Goal: Transaction & Acquisition: Purchase product/service

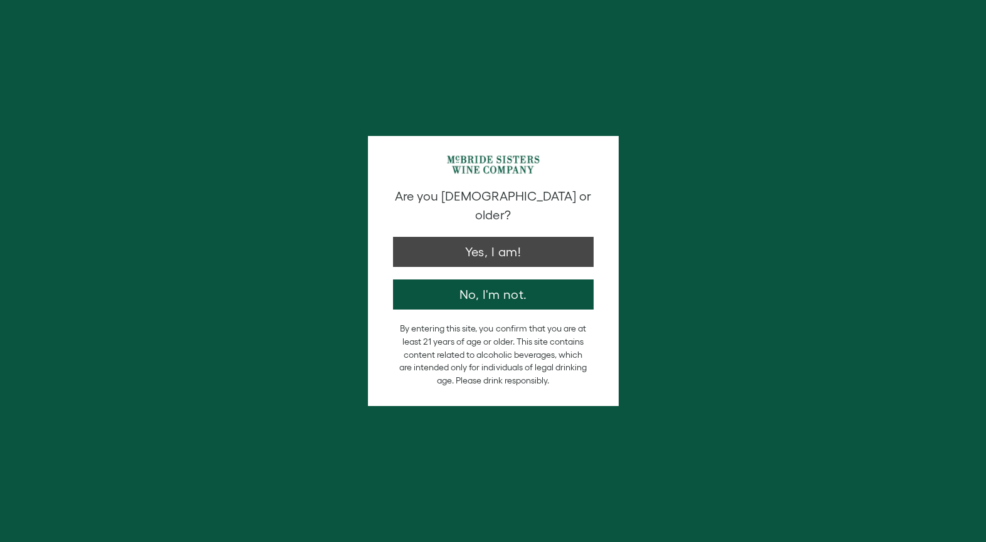
click at [495, 237] on button "Yes, I am!" at bounding box center [493, 252] width 201 height 30
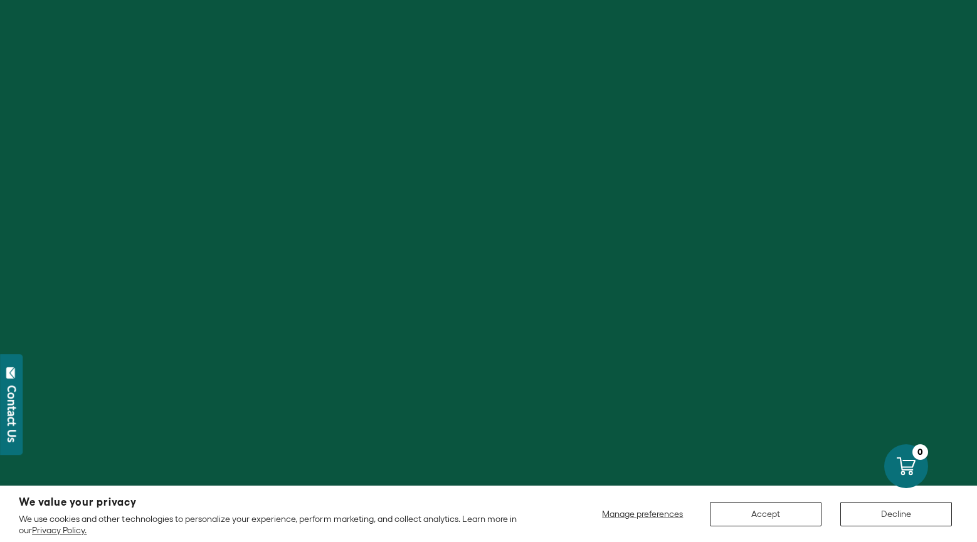
scroll to position [182, 0]
click at [889, 508] on button "Decline" at bounding box center [896, 514] width 112 height 24
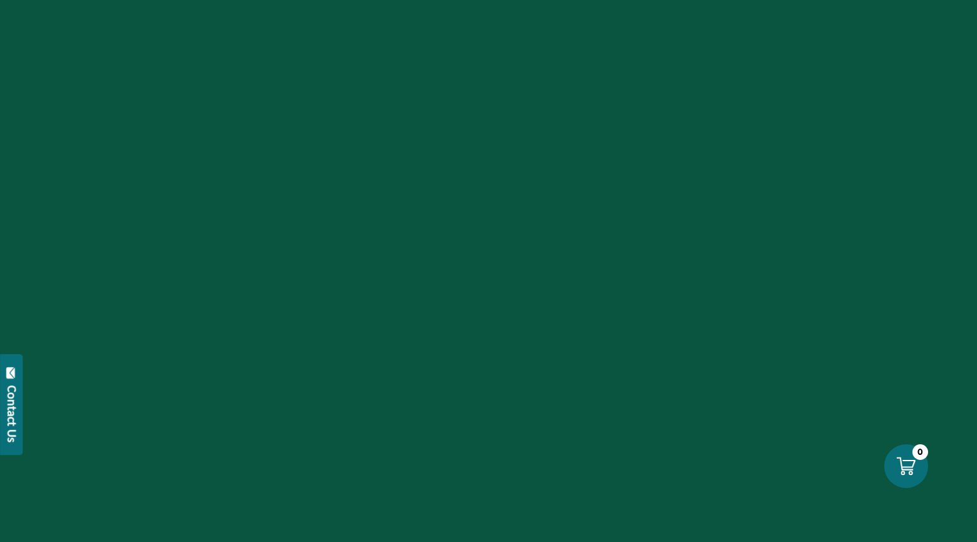
scroll to position [529, 0]
click at [910, 461] on icon at bounding box center [906, 466] width 20 height 20
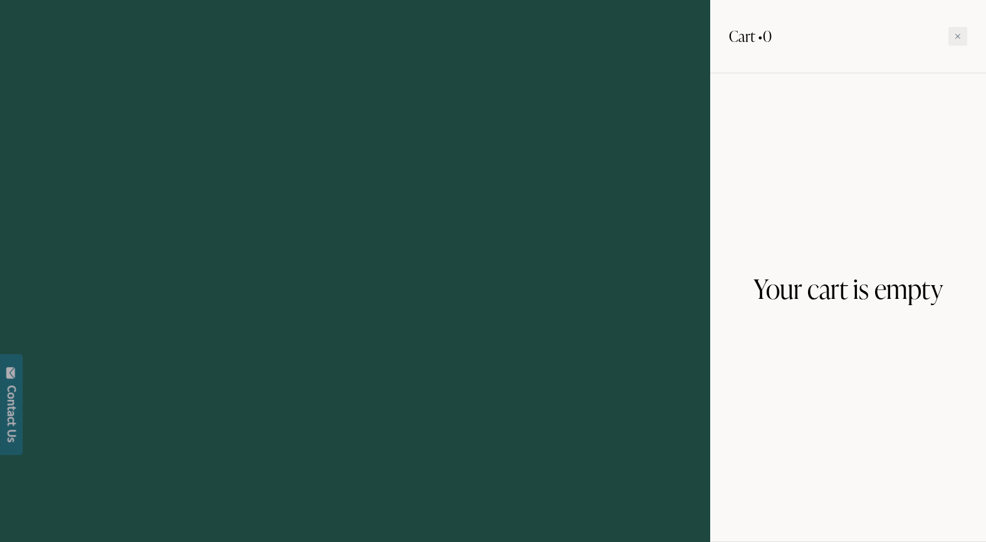
click at [693, 178] on div at bounding box center [493, 271] width 986 height 542
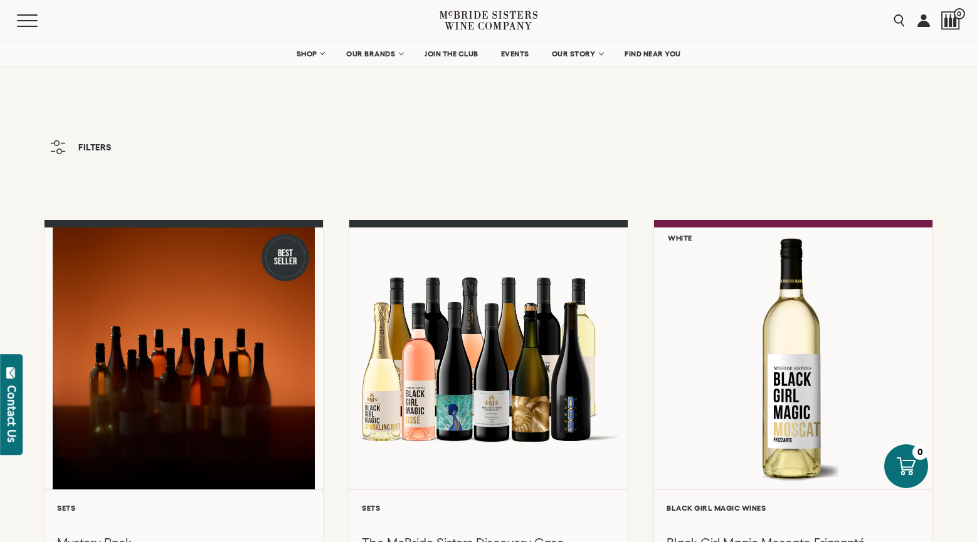
click at [924, 18] on link at bounding box center [923, 20] width 13 height 41
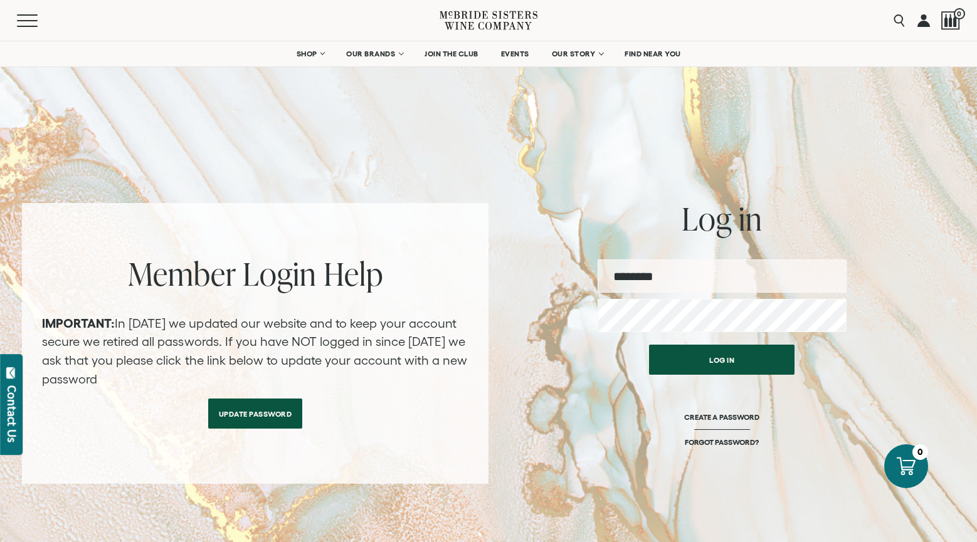
type input "**********"
click at [731, 352] on button "Log in" at bounding box center [721, 360] width 145 height 30
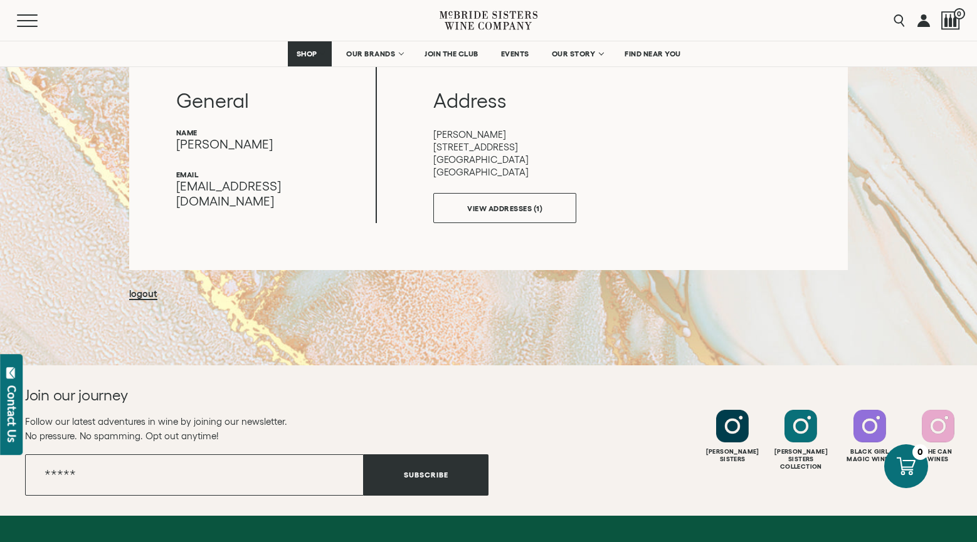
scroll to position [151, 0]
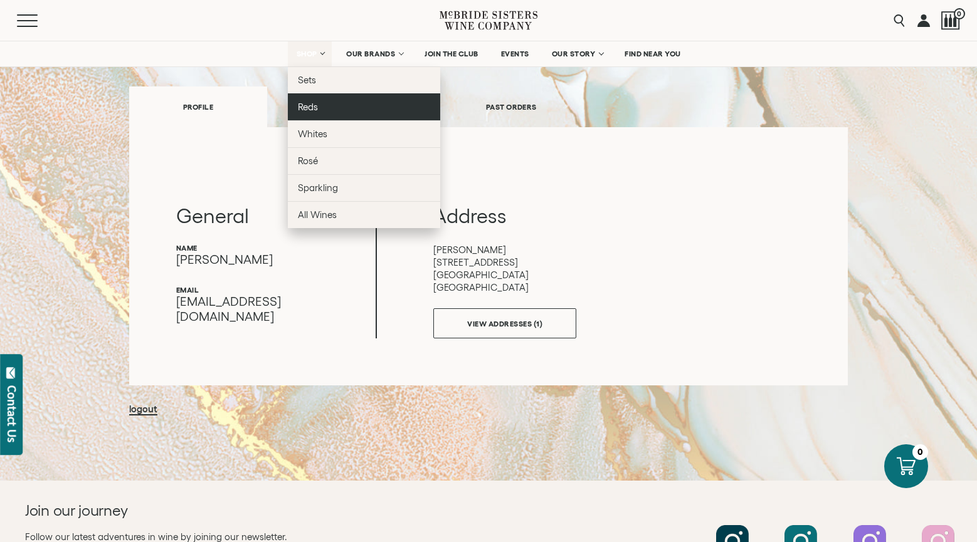
click at [316, 108] on span "Reds" at bounding box center [308, 107] width 20 height 11
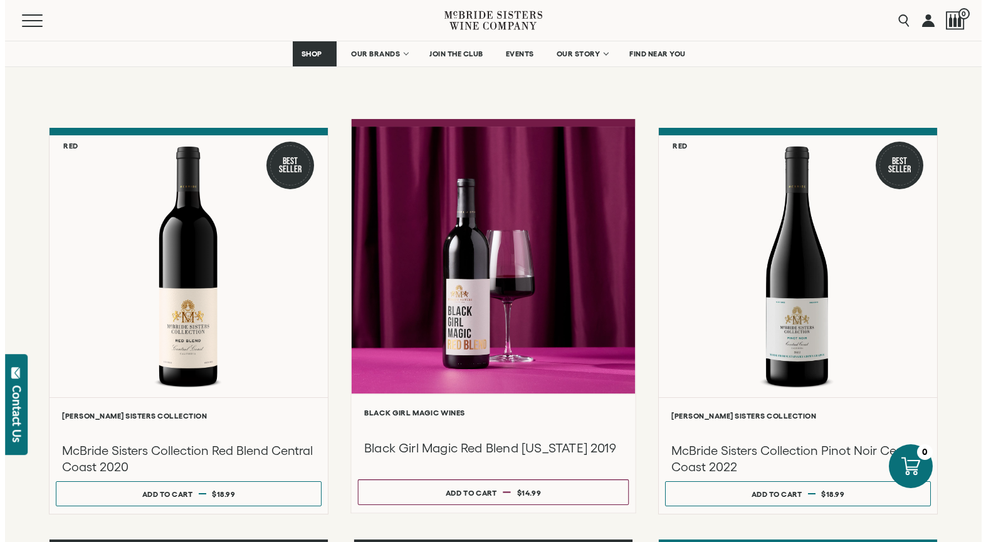
scroll to position [139, 0]
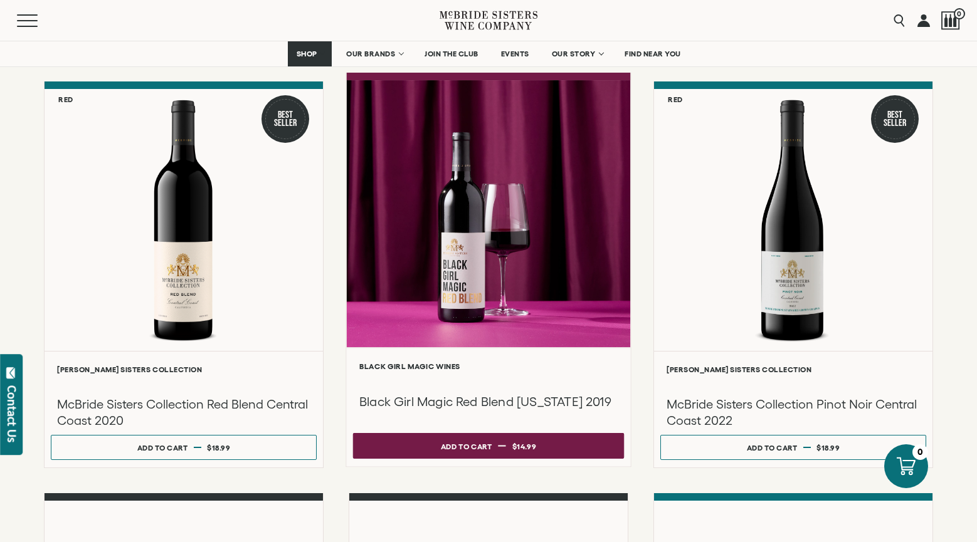
click at [388, 454] on button "Add to cart Regular price $14.99 Regular price Sale price $14.99 Unit price / p…" at bounding box center [488, 446] width 271 height 26
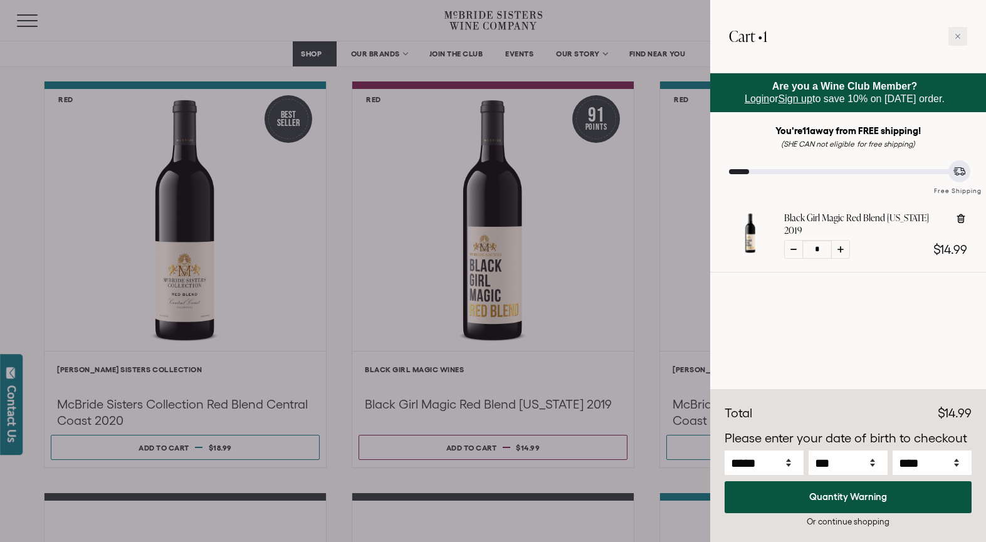
click at [838, 240] on div at bounding box center [841, 249] width 19 height 19
type input "*"
click at [959, 34] on icon at bounding box center [958, 36] width 6 height 6
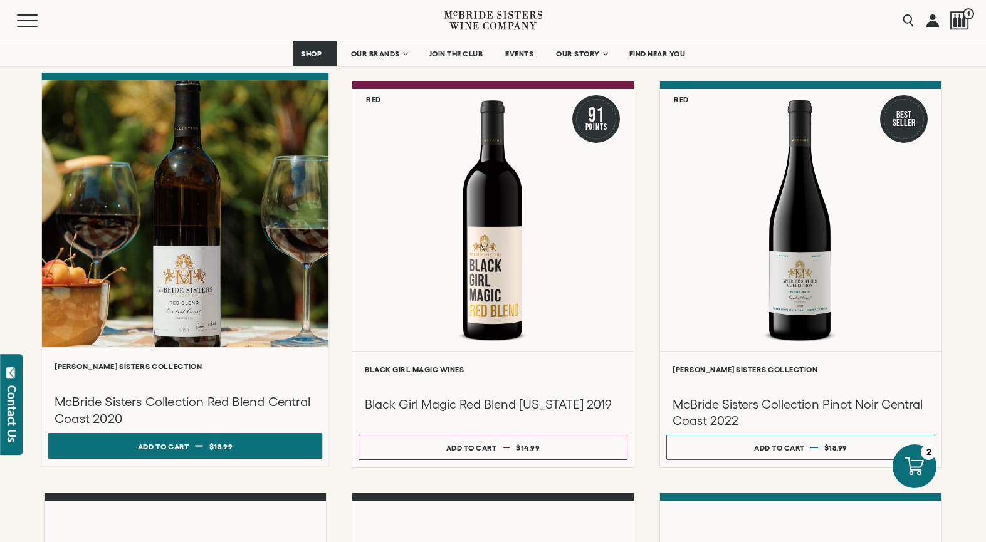
click at [181, 449] on div "Add to cart" at bounding box center [163, 446] width 51 height 19
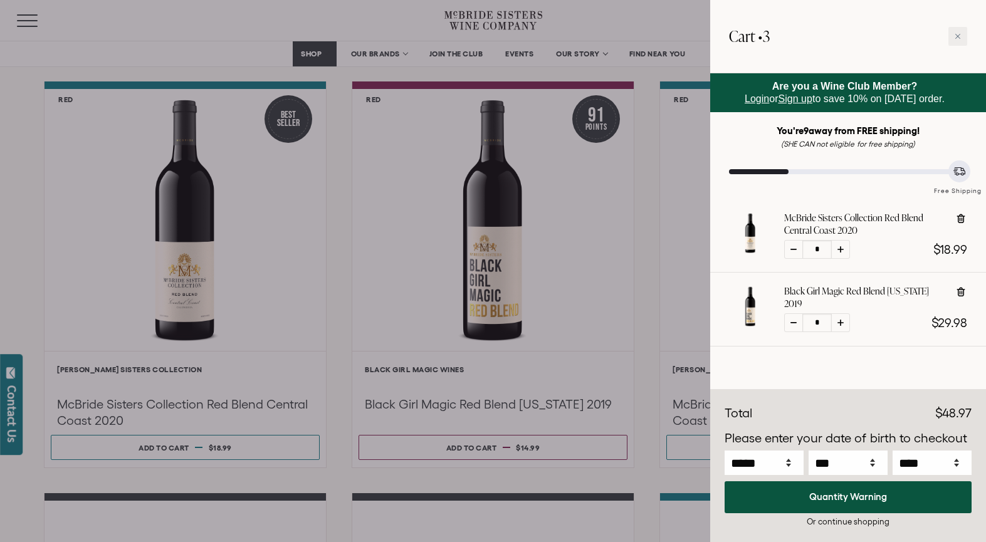
click at [838, 246] on icon at bounding box center [841, 249] width 6 height 6
type input "*"
select select "*"
select select "**"
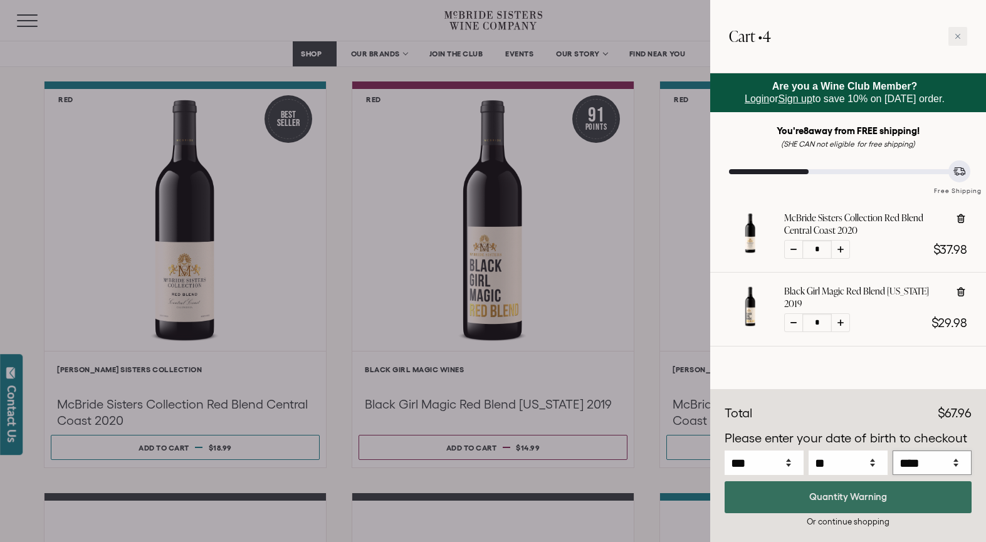
select select "****"
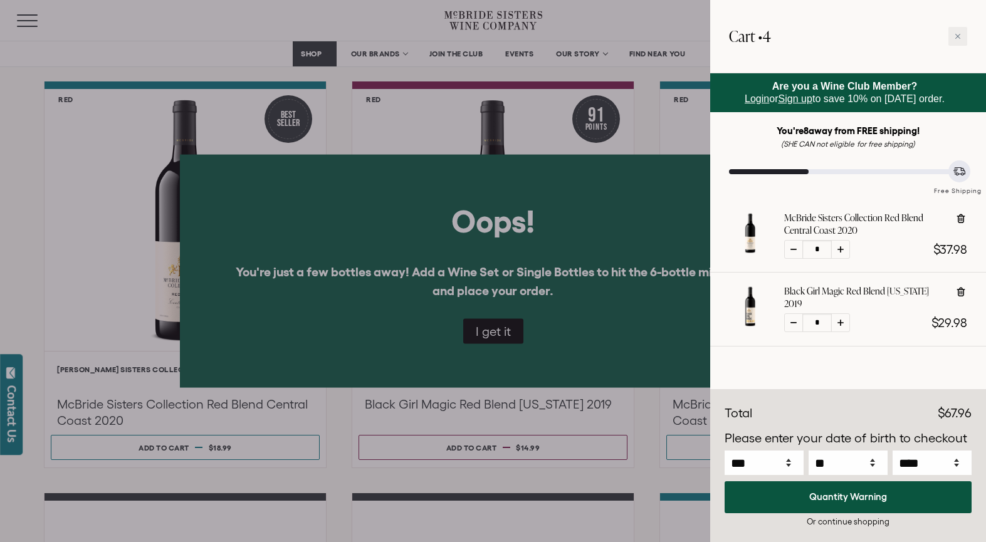
click at [489, 328] on div at bounding box center [493, 271] width 986 height 542
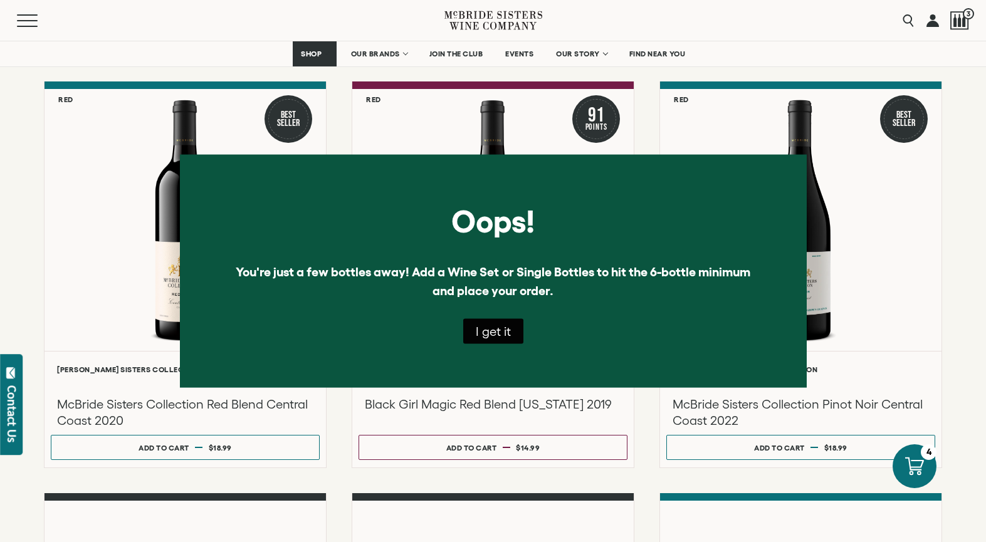
click at [480, 330] on button "I get it" at bounding box center [493, 331] width 60 height 25
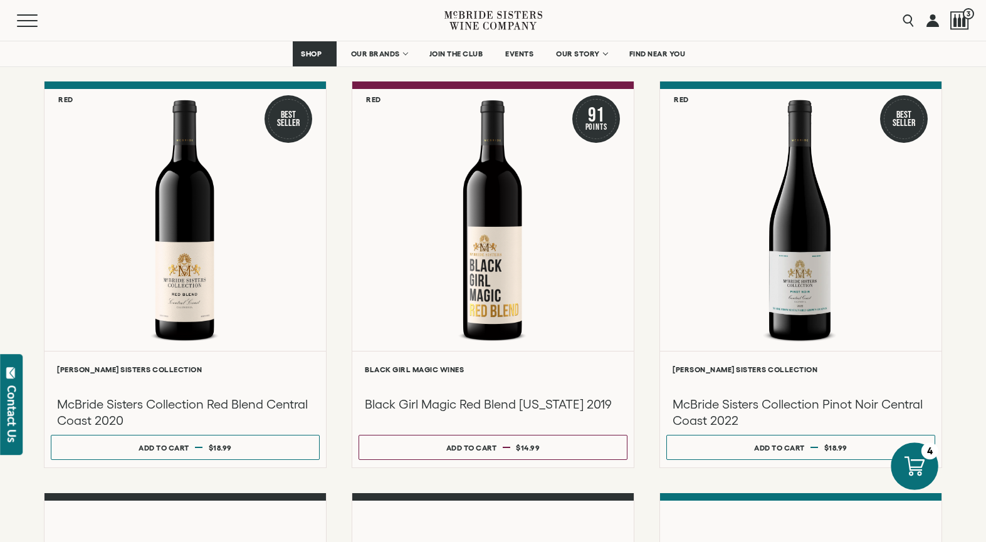
click at [921, 465] on icon at bounding box center [915, 466] width 20 height 20
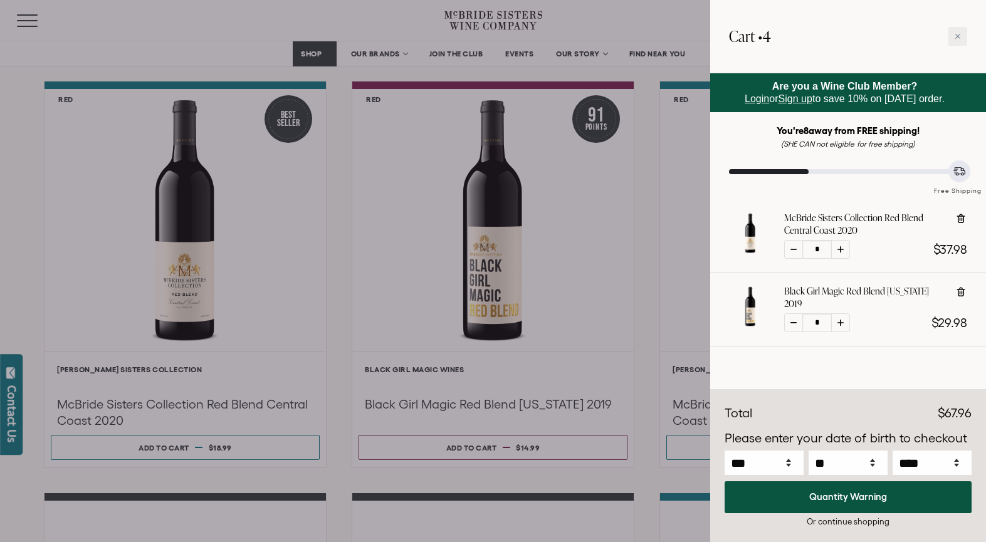
click at [962, 170] on icon at bounding box center [959, 171] width 13 height 8
click at [847, 174] on div "Free Shipping" at bounding box center [848, 182] width 238 height 27
click at [749, 95] on span "Login" at bounding box center [757, 98] width 24 height 11
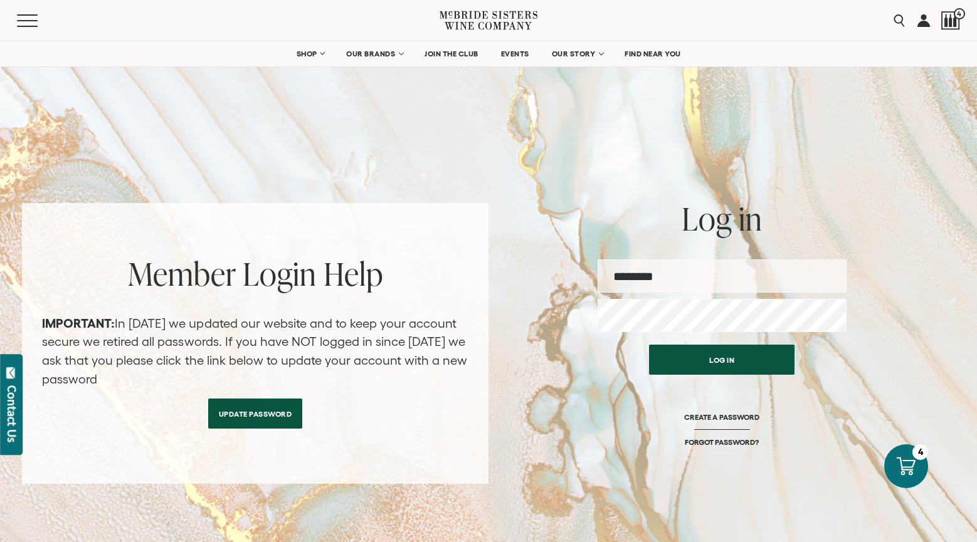
select select "****"
click at [728, 356] on button "Log in" at bounding box center [721, 360] width 145 height 30
click at [721, 353] on button "Log in" at bounding box center [721, 360] width 145 height 30
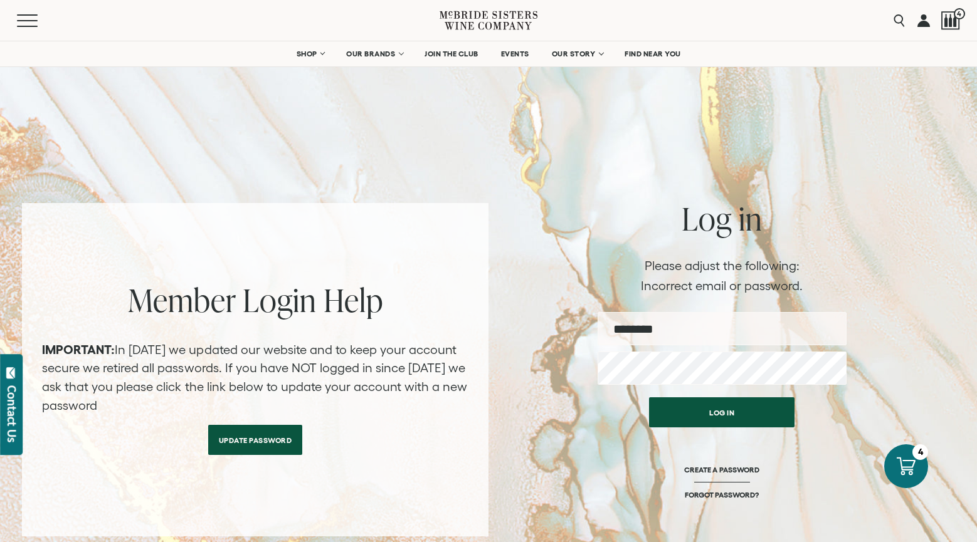
select select "****"
click at [904, 462] on icon at bounding box center [906, 466] width 20 height 20
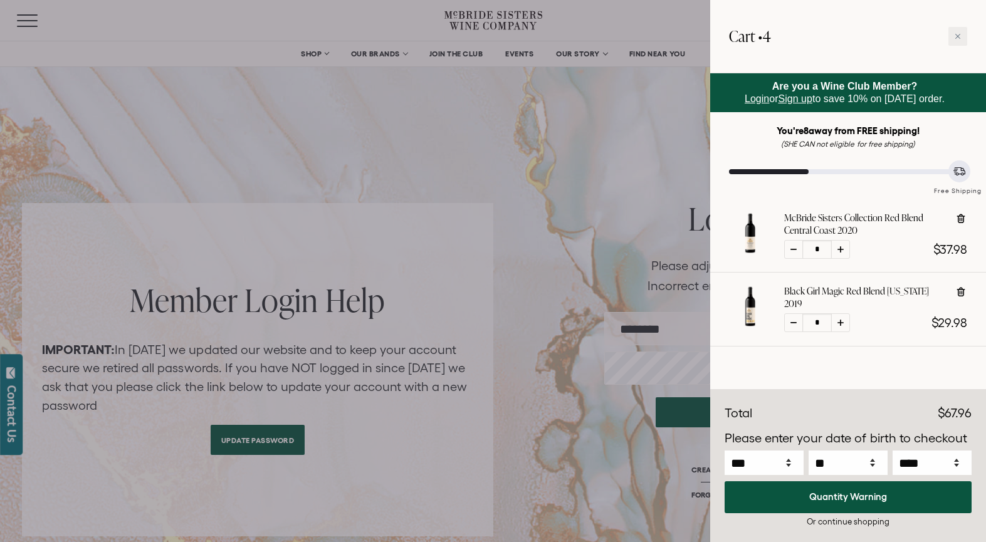
click at [864, 426] on div "Discounts Subtotal $67.96 Discounts - $0.00 Total $67.96" at bounding box center [849, 466] width 276 height 152
click at [745, 37] on h2 "Cart • 4" at bounding box center [750, 36] width 42 height 35
click at [959, 172] on icon at bounding box center [959, 171] width 13 height 13
click at [854, 519] on div "Or continue shopping" at bounding box center [848, 522] width 247 height 12
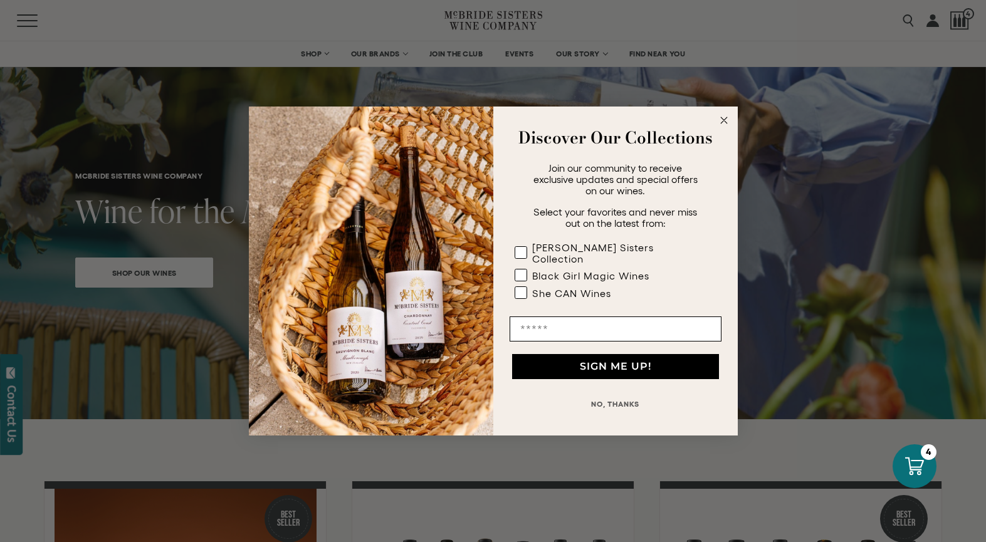
select select "****"
click at [722, 121] on circle "Close dialog" at bounding box center [724, 121] width 14 height 14
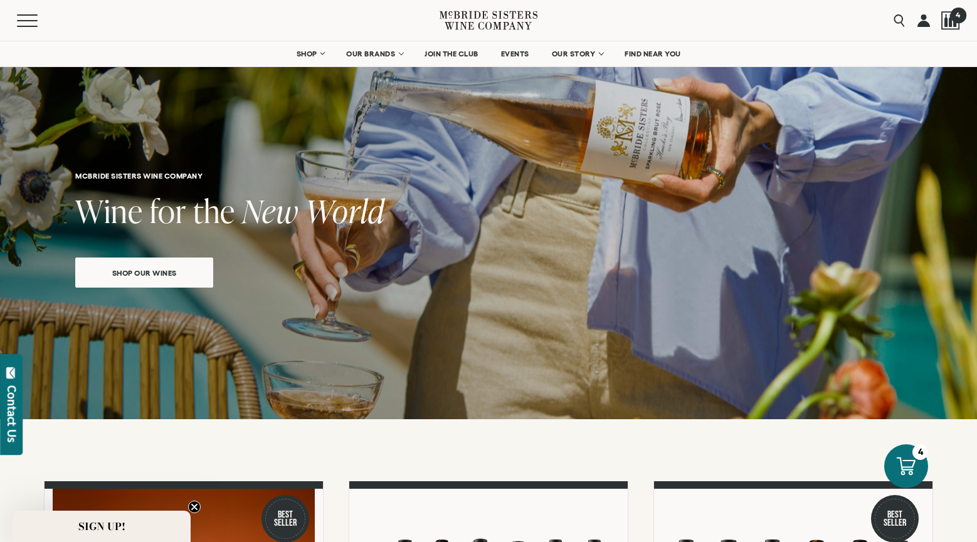
click at [942, 12] on div at bounding box center [950, 20] width 19 height 19
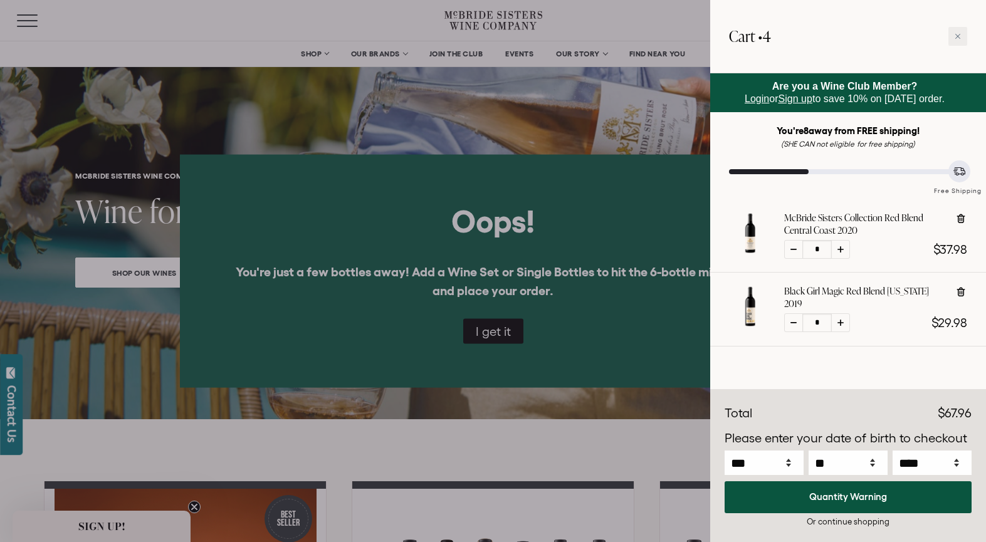
click at [508, 336] on div at bounding box center [493, 271] width 986 height 542
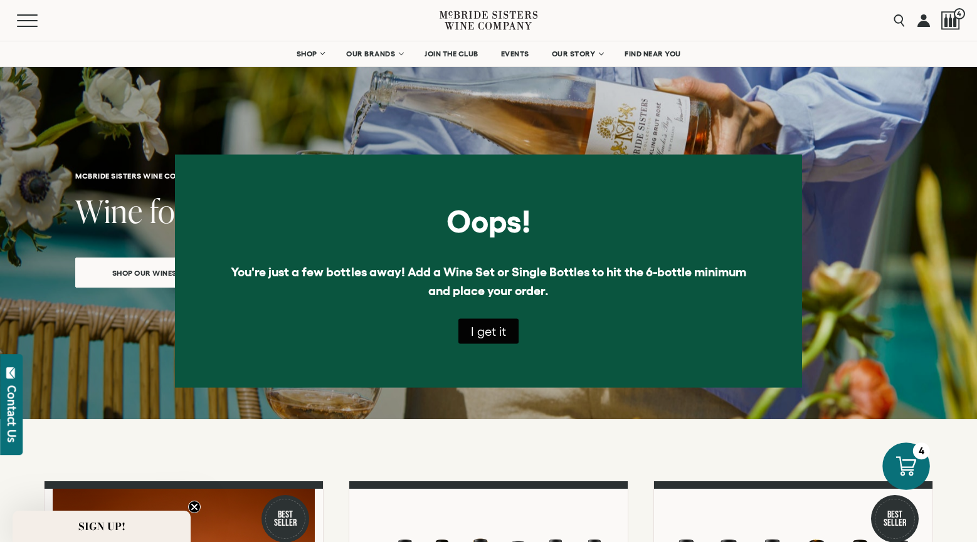
click at [915, 464] on icon at bounding box center [906, 466] width 20 height 19
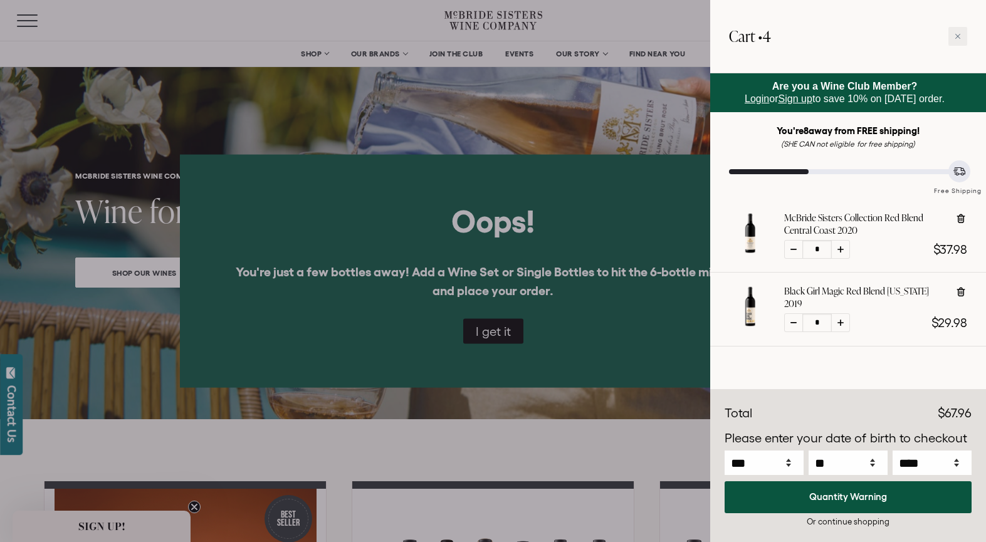
click at [191, 509] on div at bounding box center [493, 271] width 986 height 542
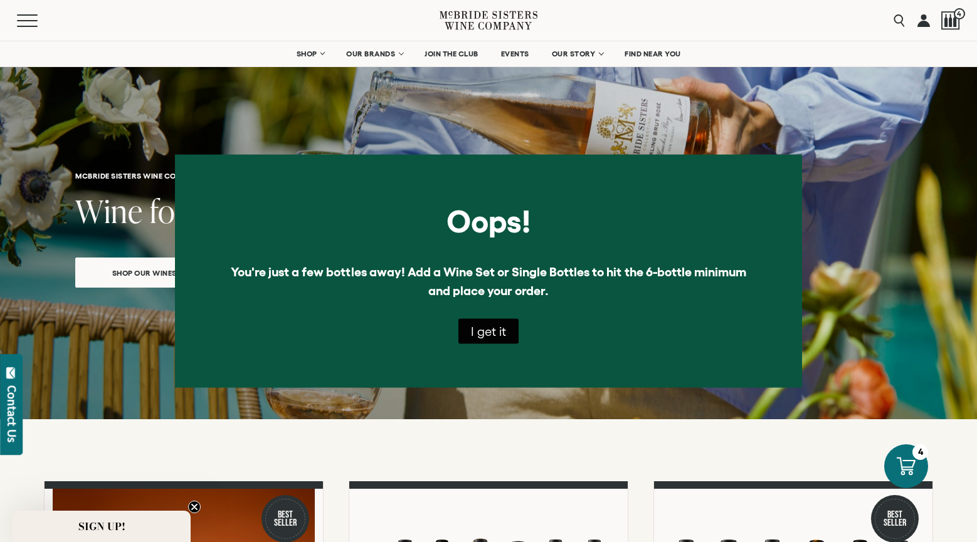
click at [195, 502] on circle "Close teaser" at bounding box center [195, 508] width 12 height 12
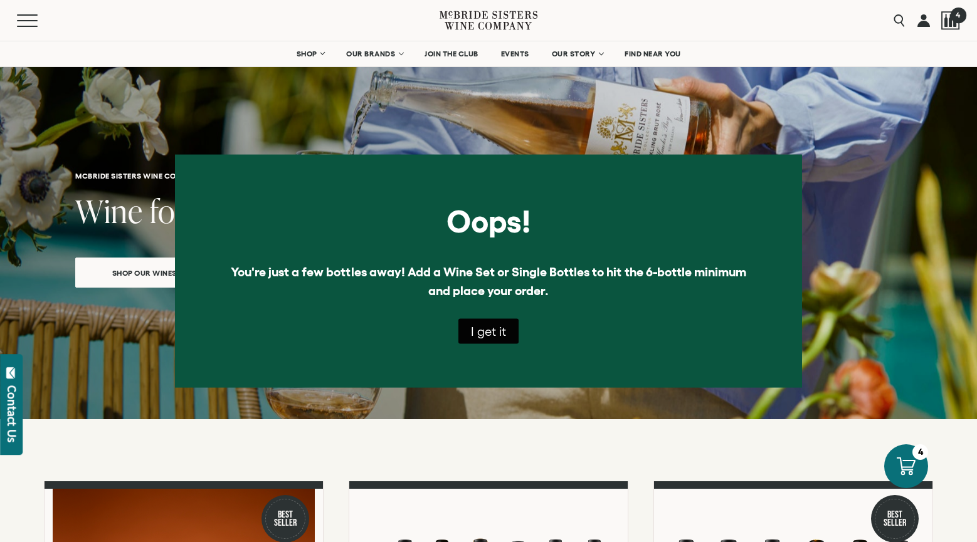
click at [948, 18] on div at bounding box center [950, 20] width 19 height 19
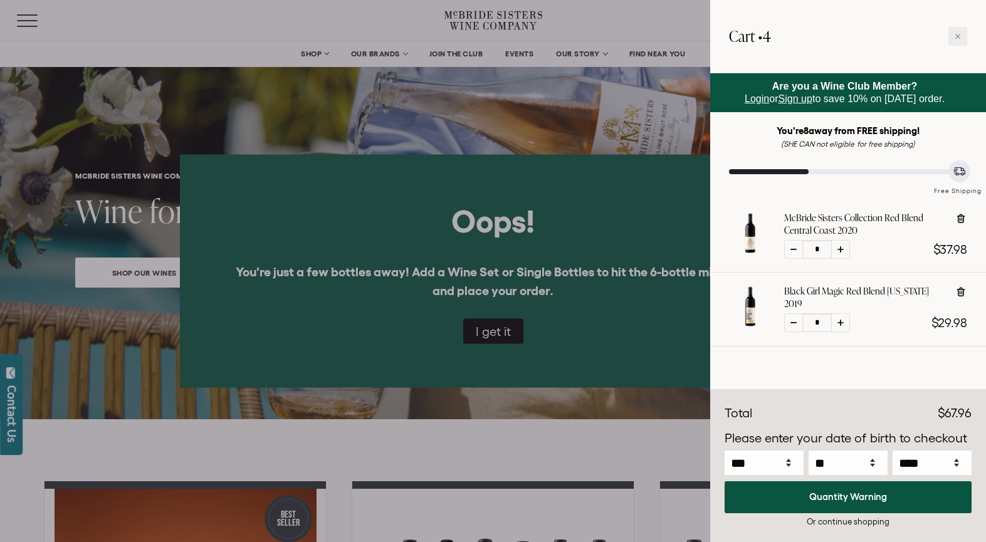
click at [307, 54] on div at bounding box center [493, 271] width 986 height 542
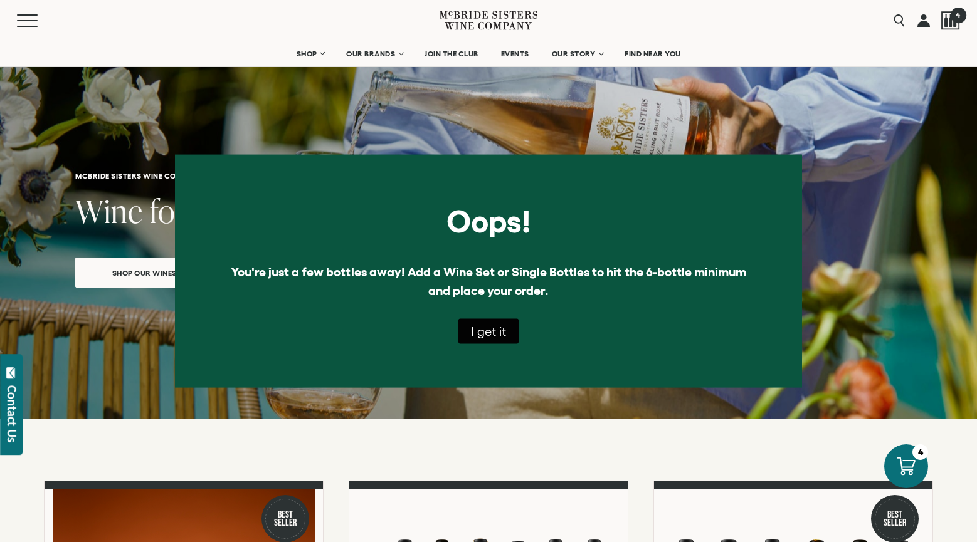
click at [950, 14] on div at bounding box center [950, 20] width 19 height 19
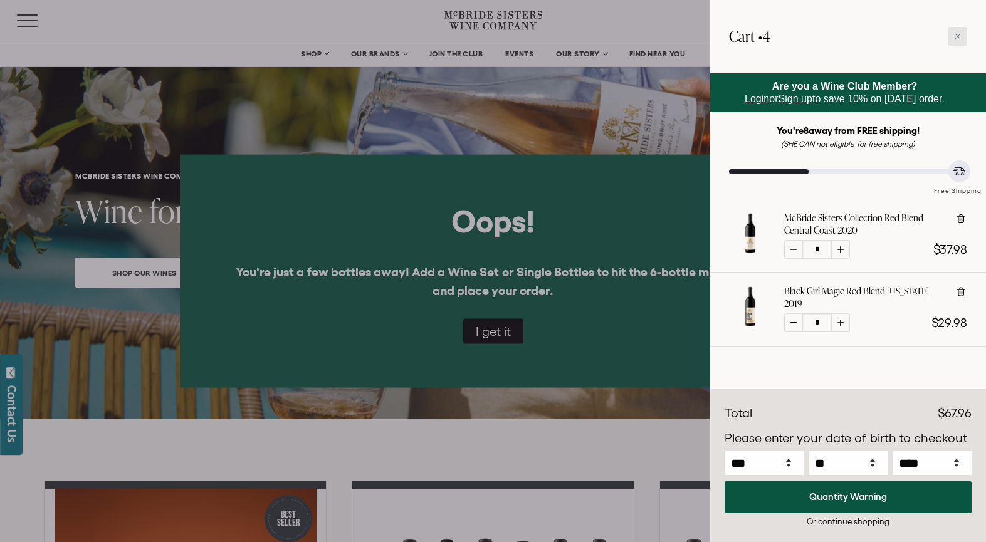
click at [958, 31] on div at bounding box center [958, 36] width 19 height 19
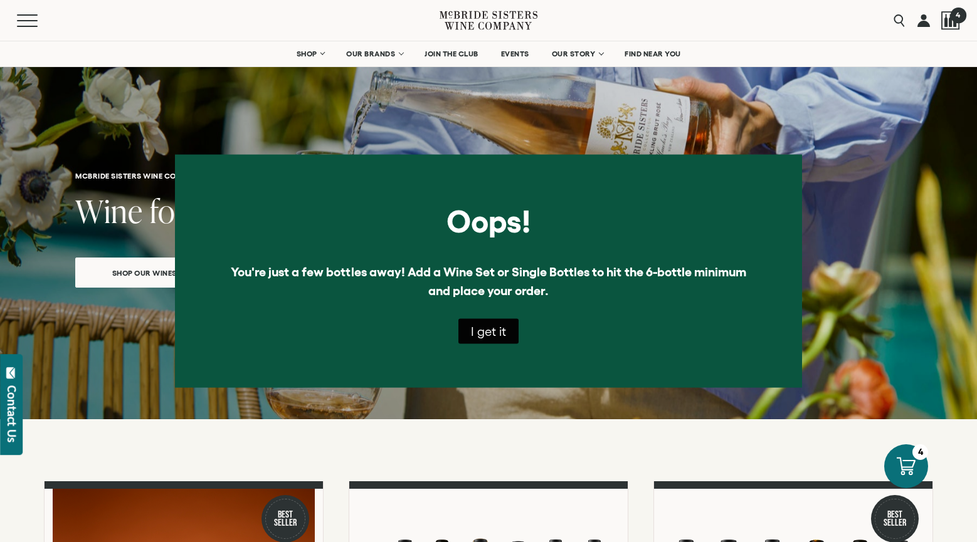
click at [944, 16] on div at bounding box center [950, 20] width 19 height 19
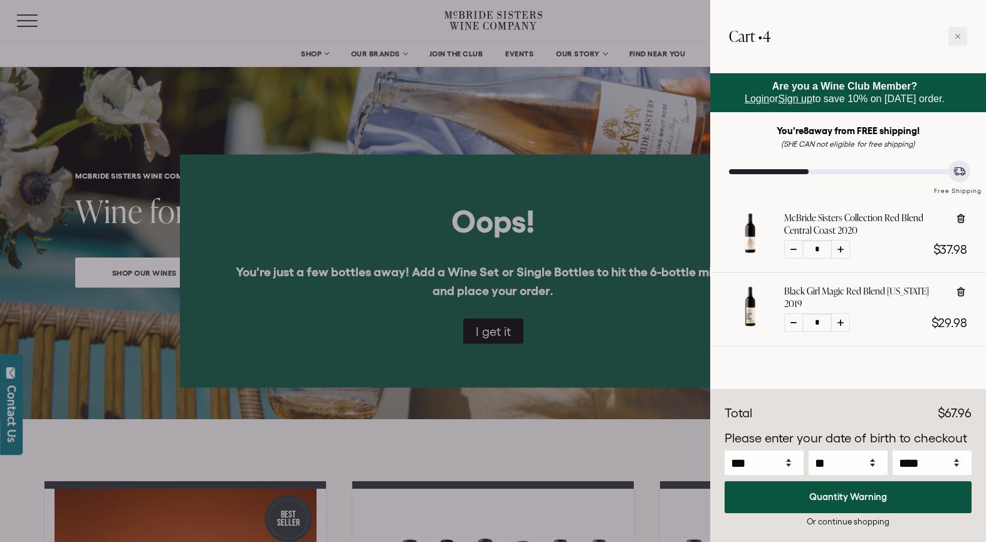
click at [743, 41] on h2 "Cart • 4" at bounding box center [750, 36] width 42 height 35
click at [899, 95] on span "Are you a Wine Club Member? Login or Sign up to save 10% on today's order." at bounding box center [845, 92] width 200 height 23
click at [494, 331] on div at bounding box center [493, 271] width 986 height 542
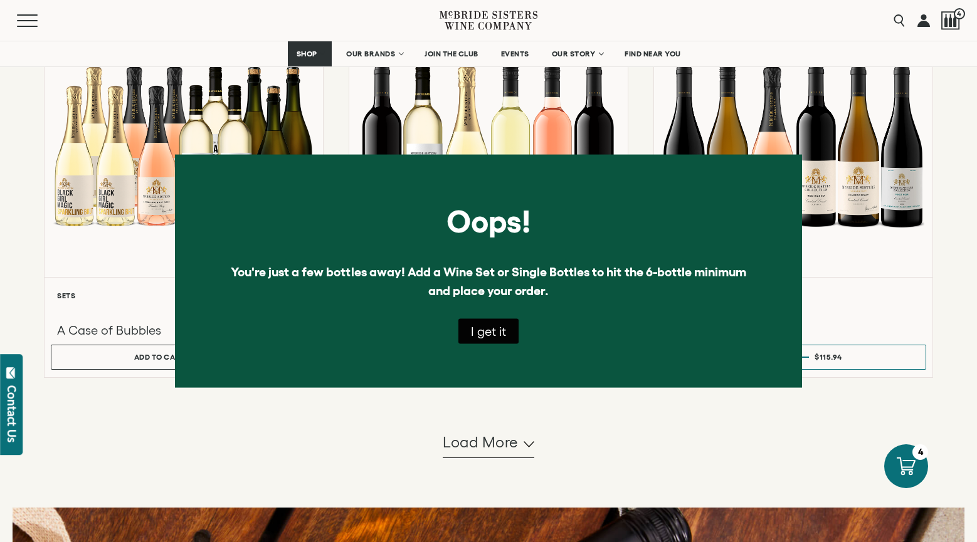
scroll to position [1620, 0]
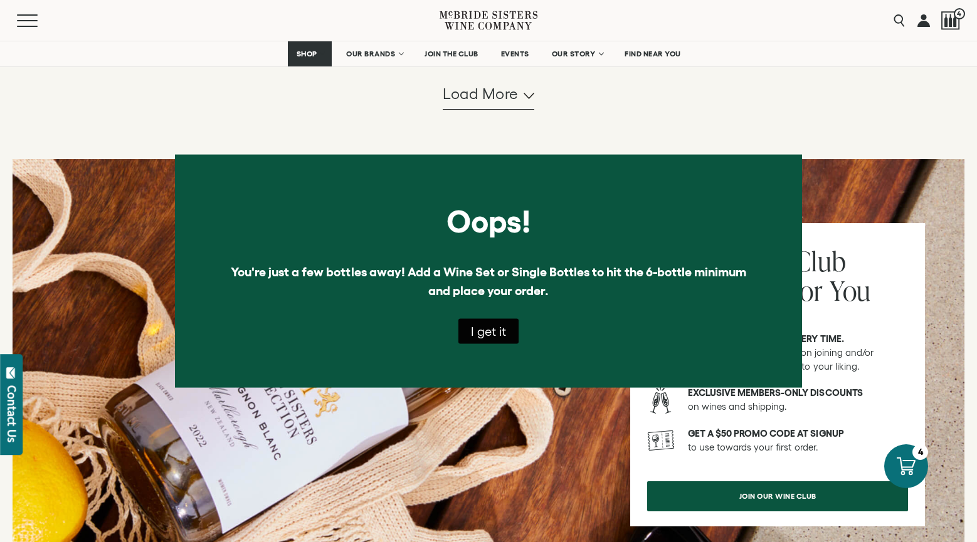
click at [488, 327] on button "I get it" at bounding box center [488, 331] width 60 height 25
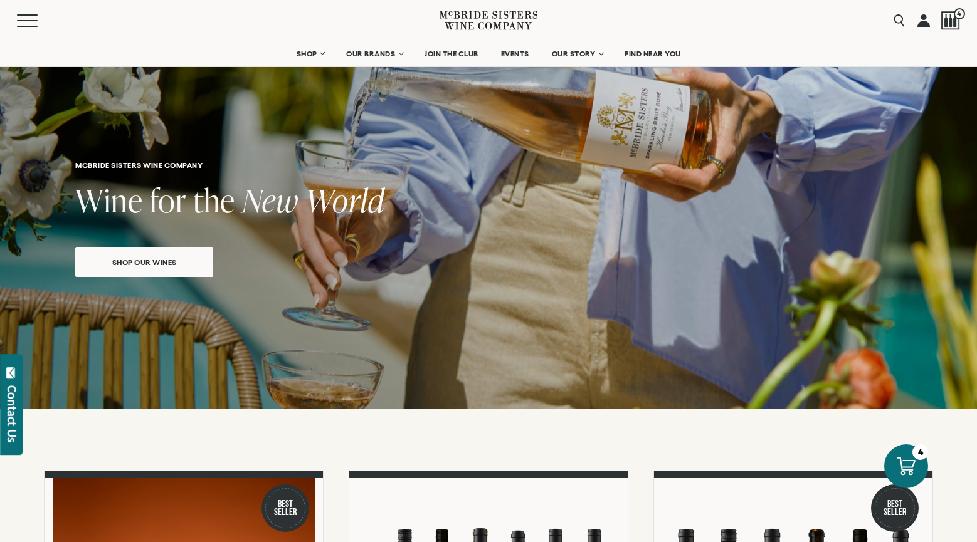
scroll to position [0, 0]
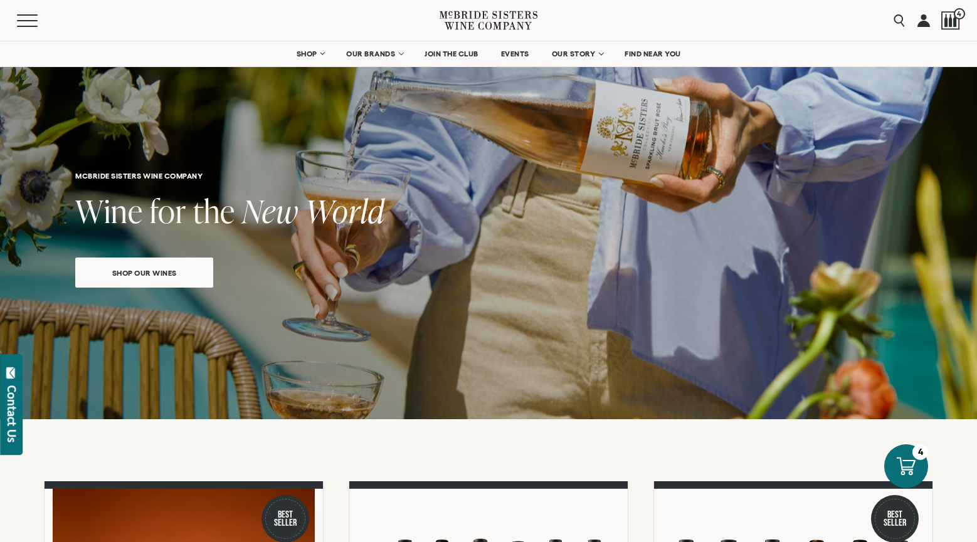
click at [923, 19] on link at bounding box center [923, 20] width 13 height 41
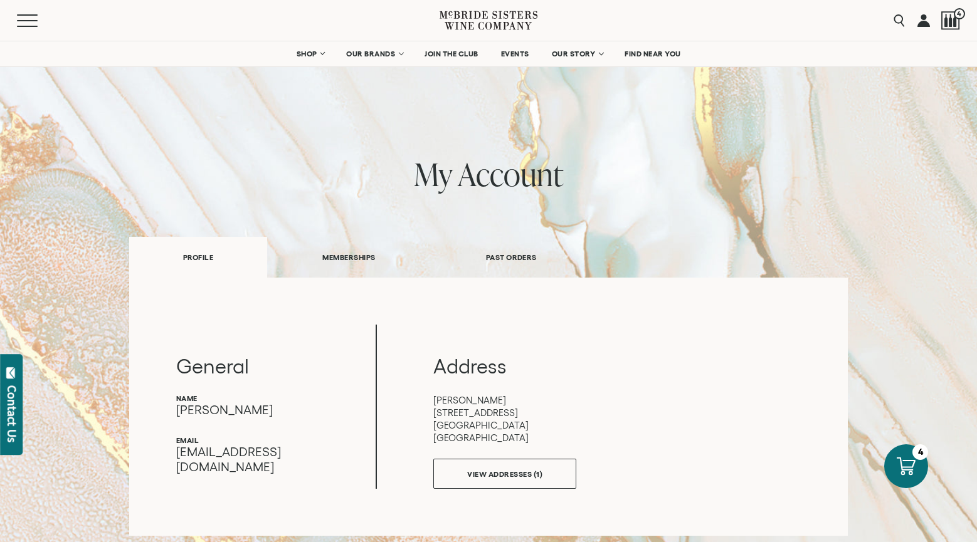
scroll to position [189, 0]
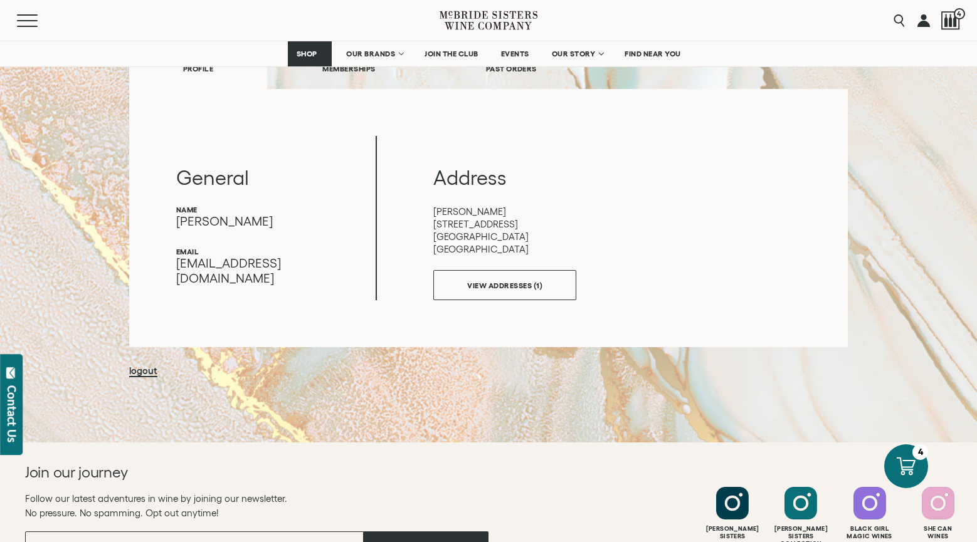
select select "****"
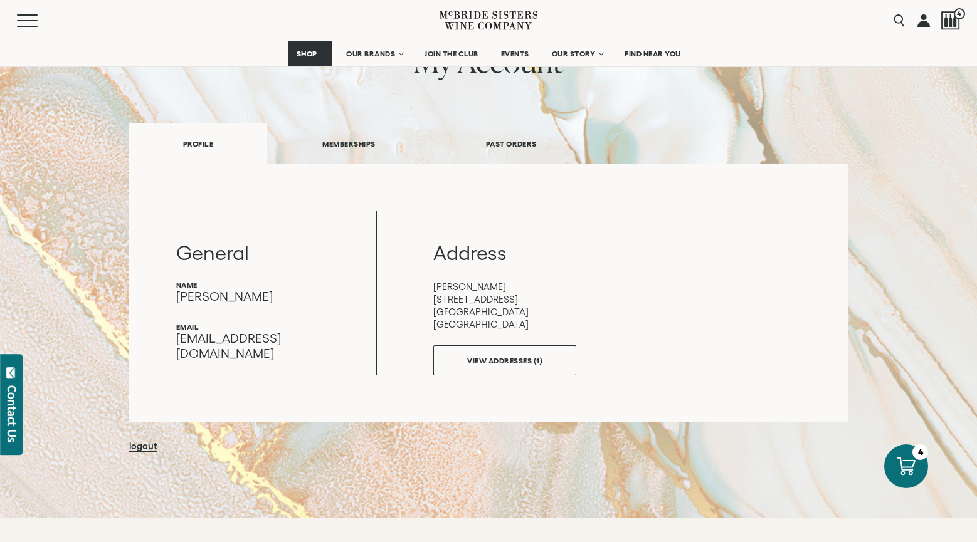
scroll to position [0, 0]
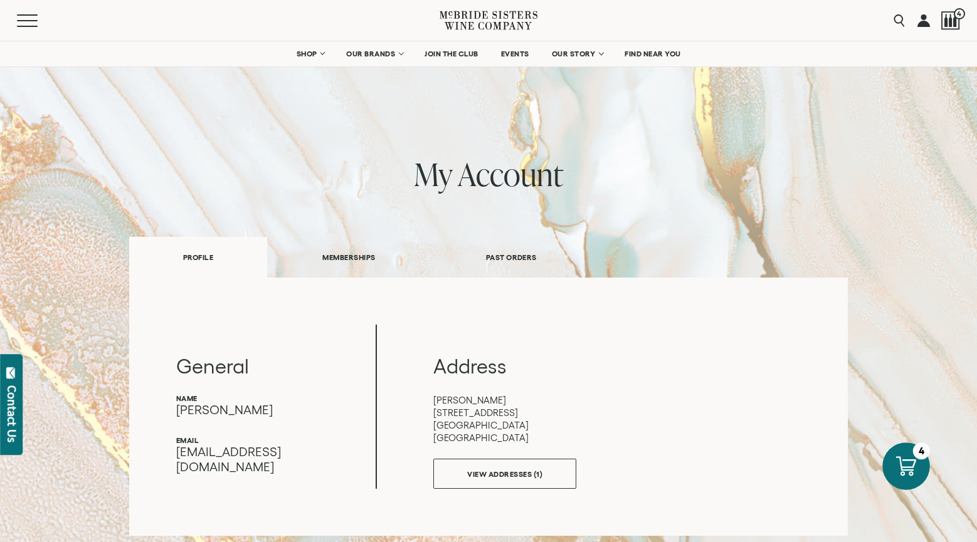
click at [909, 464] on icon at bounding box center [906, 466] width 20 height 20
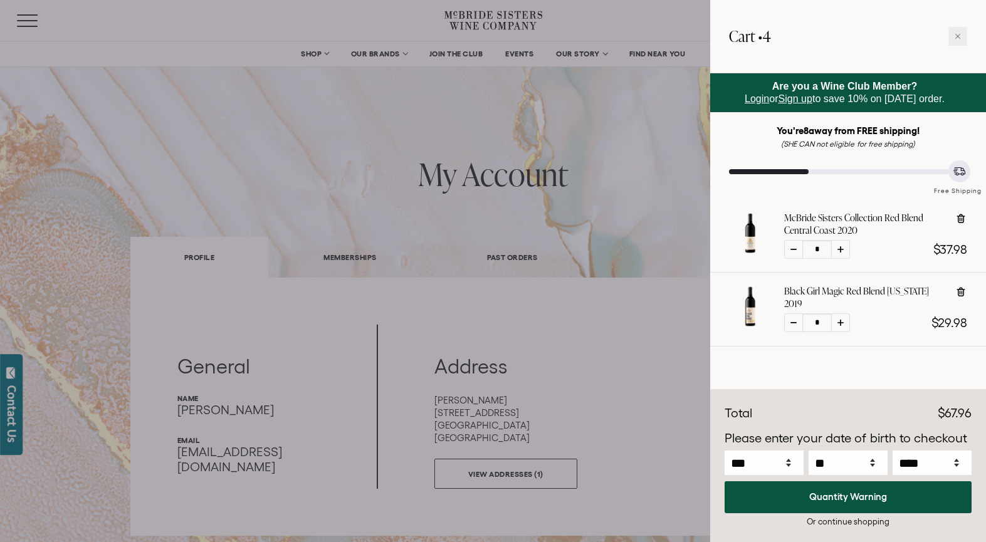
click at [790, 165] on div "You're 8 away from FREE shipping! (SHE CAN not eligible for free shipping) Free…" at bounding box center [848, 160] width 238 height 71
click at [965, 167] on icon at bounding box center [960, 172] width 13 height 13
click at [961, 168] on icon at bounding box center [959, 170] width 11 height 7
click at [30, 19] on div at bounding box center [493, 271] width 986 height 542
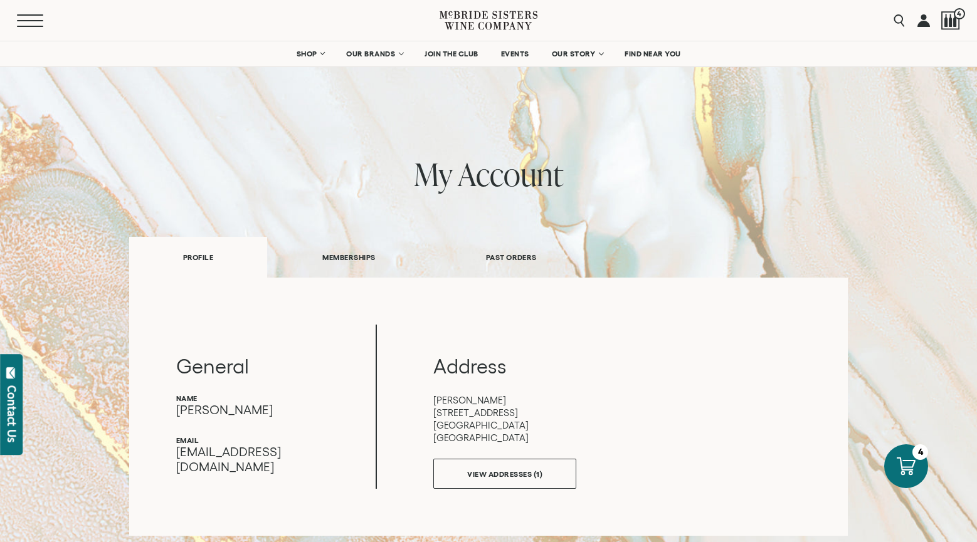
click at [33, 16] on button "Menu" at bounding box center [39, 20] width 45 height 13
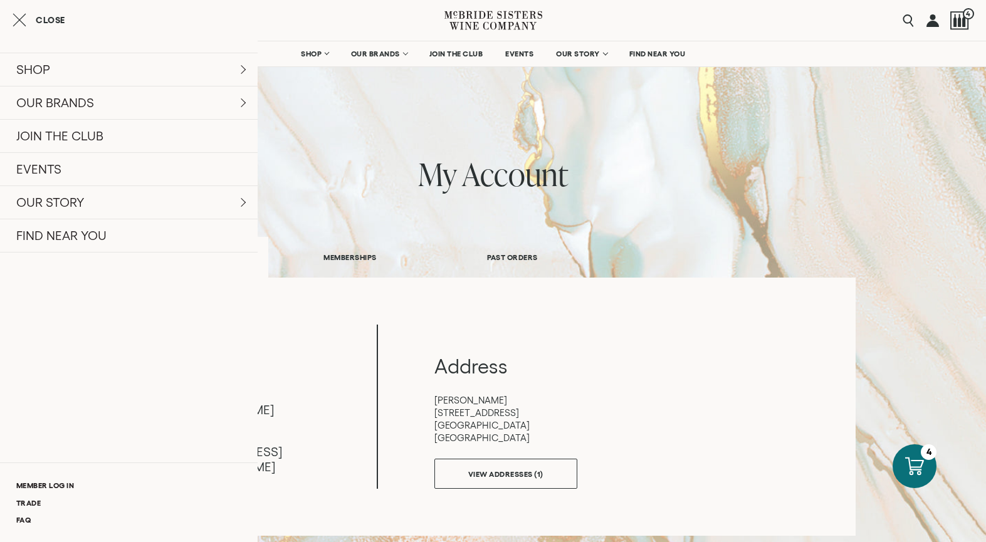
click at [48, 16] on span "Close" at bounding box center [50, 20] width 29 height 9
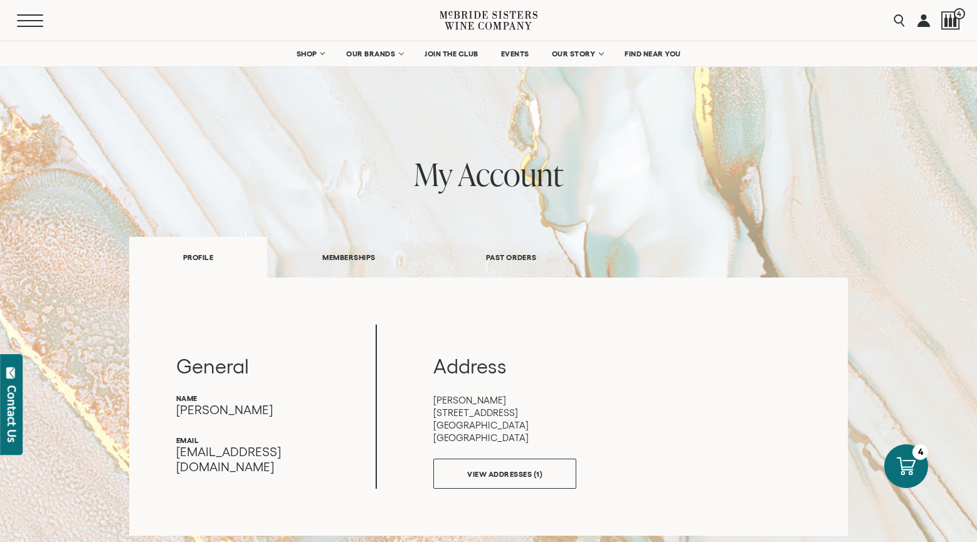
click at [36, 19] on button "Menu" at bounding box center [39, 20] width 45 height 13
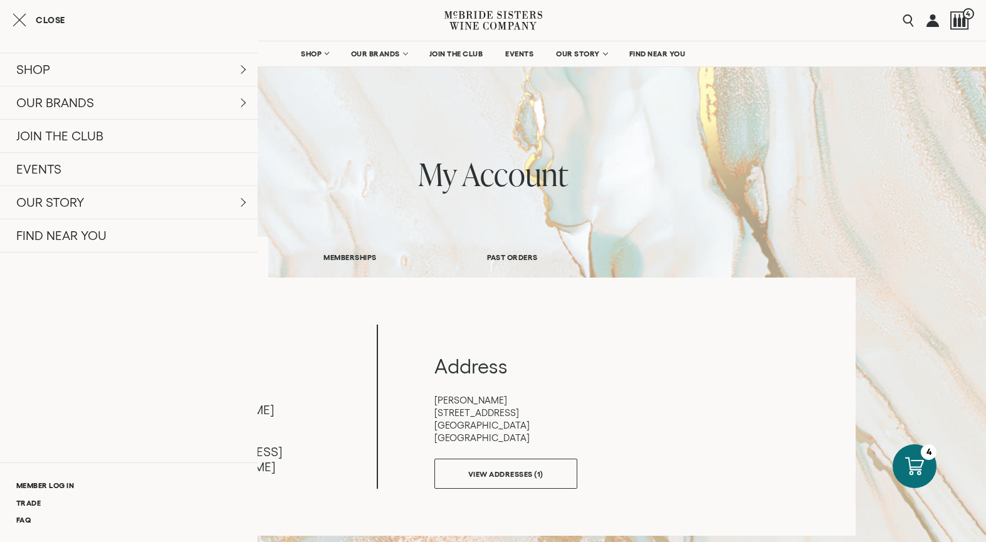
click at [23, 15] on icon "Close cart" at bounding box center [20, 20] width 14 height 15
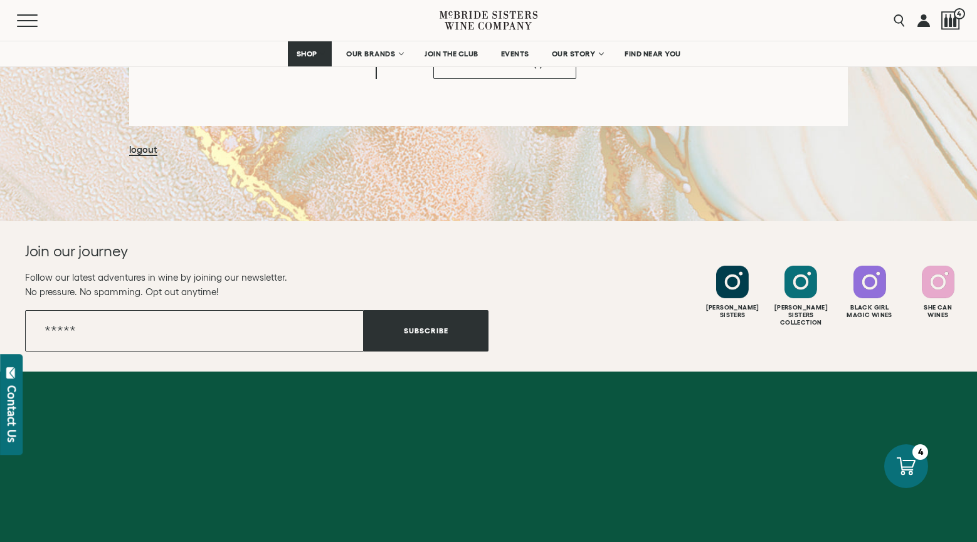
scroll to position [151, 0]
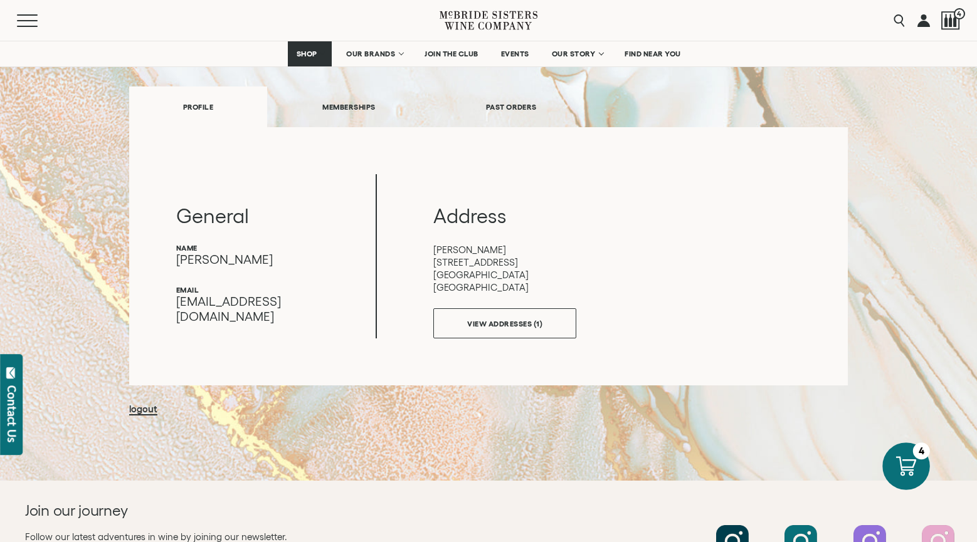
click at [904, 459] on icon at bounding box center [906, 466] width 20 height 20
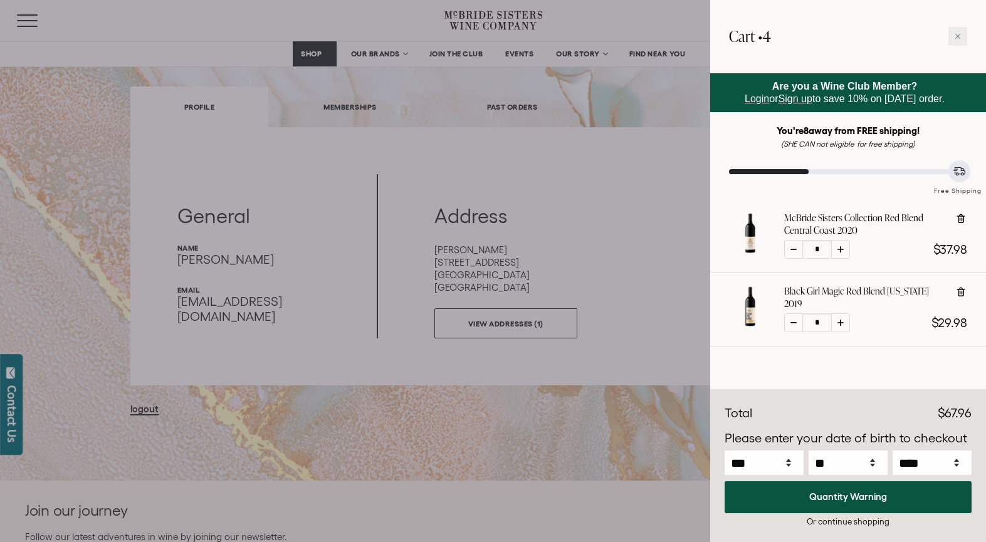
click at [918, 370] on div at bounding box center [849, 366] width 276 height 38
click at [962, 31] on div at bounding box center [958, 36] width 19 height 19
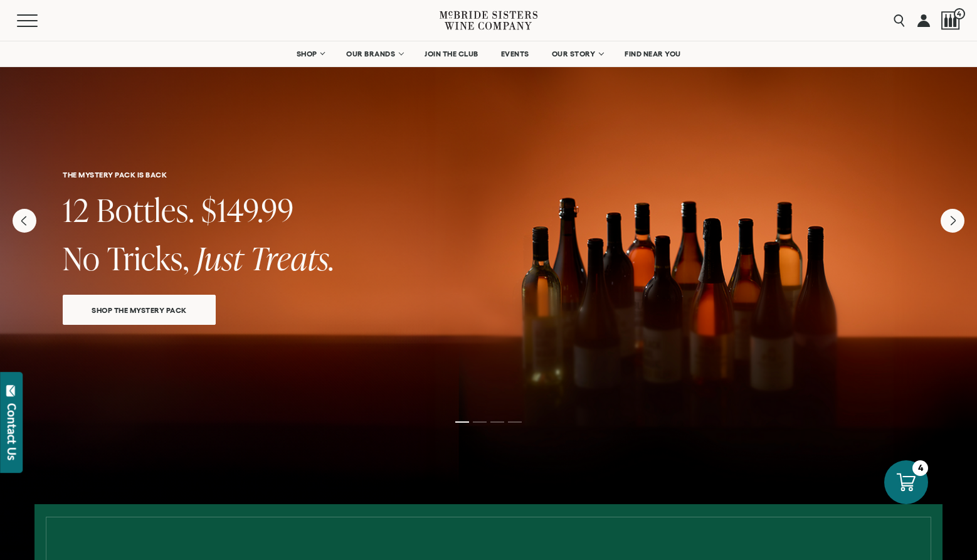
select select "****"
click at [916, 470] on div "4" at bounding box center [921, 466] width 17 height 17
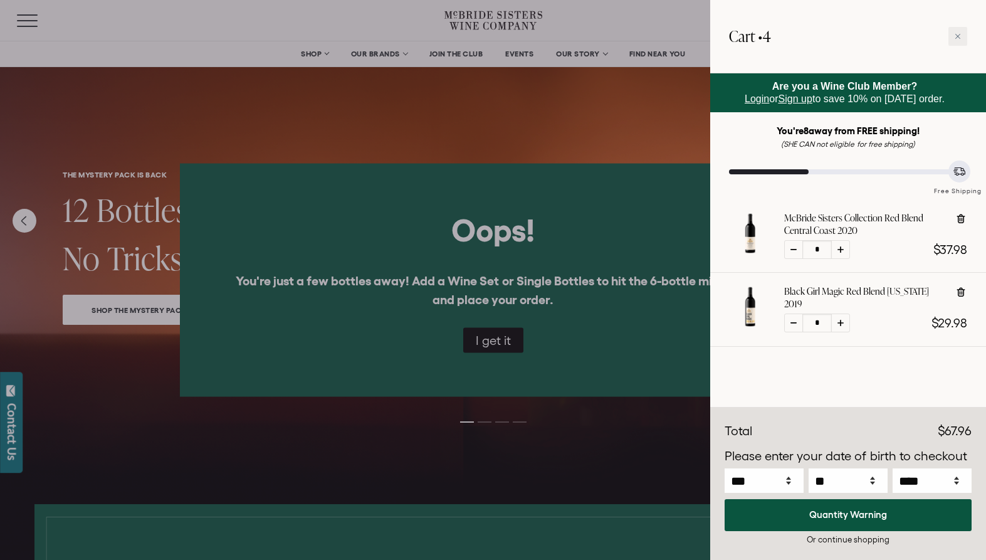
click at [482, 426] on div at bounding box center [493, 280] width 986 height 560
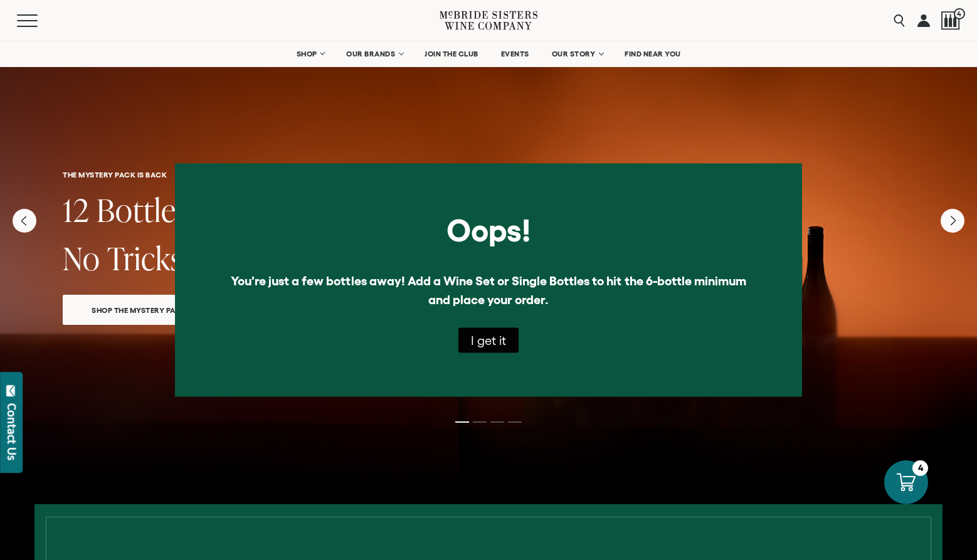
click at [483, 426] on div at bounding box center [488, 341] width 977 height 602
click at [499, 422] on li "Page dot 3" at bounding box center [497, 421] width 14 height 1
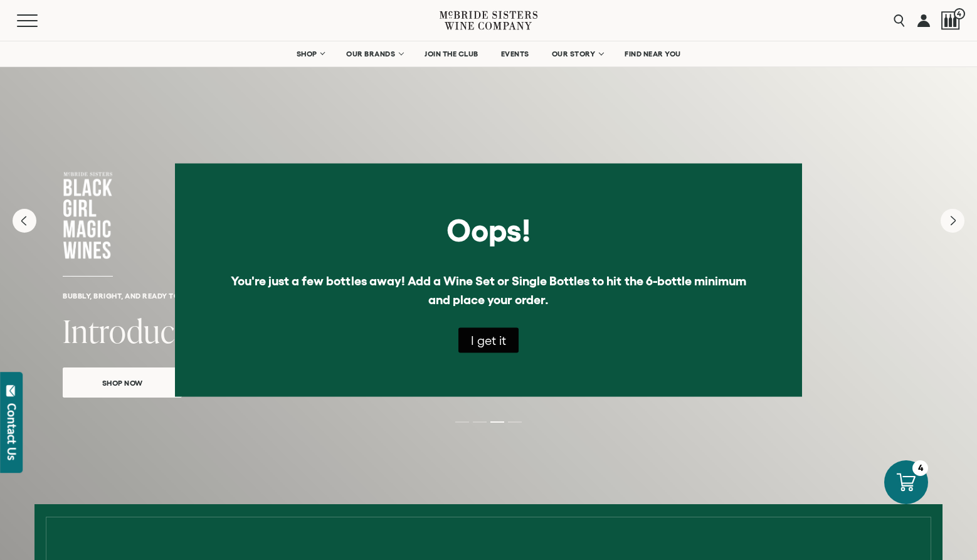
click at [515, 423] on ol at bounding box center [489, 422] width 502 height 5
click at [517, 420] on ol at bounding box center [489, 422] width 502 height 5
click at [520, 422] on li "Page dot 4" at bounding box center [515, 421] width 14 height 1
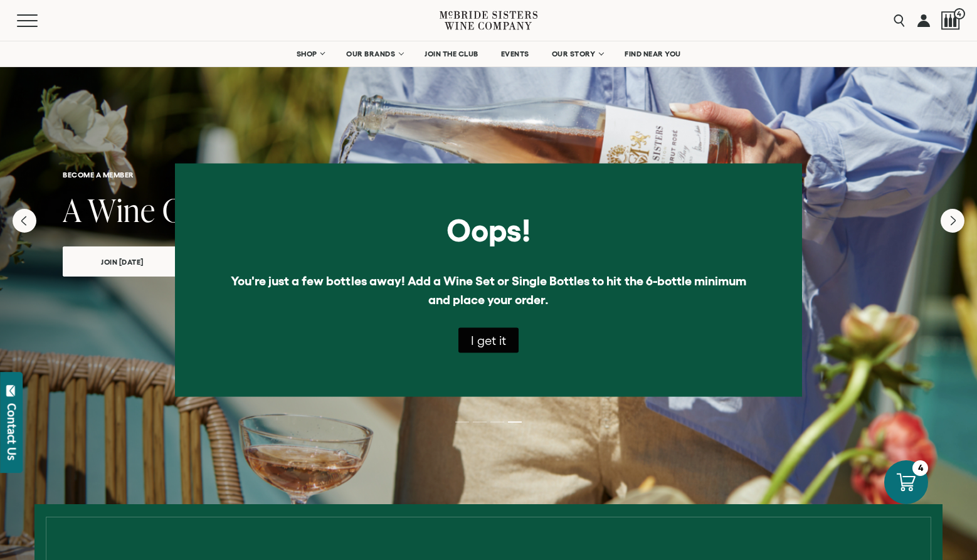
click at [502, 340] on button "I get it" at bounding box center [488, 340] width 60 height 25
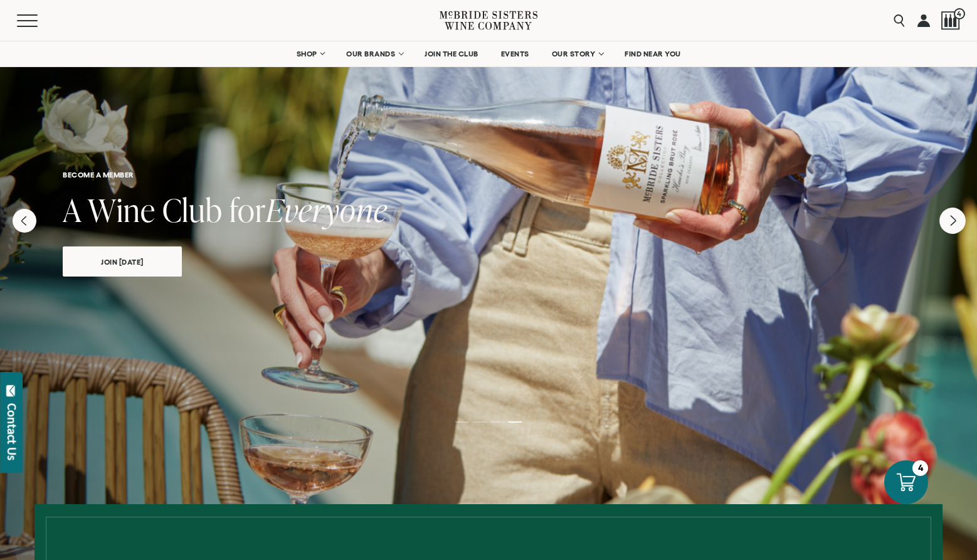
click at [954, 215] on icon "Next" at bounding box center [952, 221] width 26 height 26
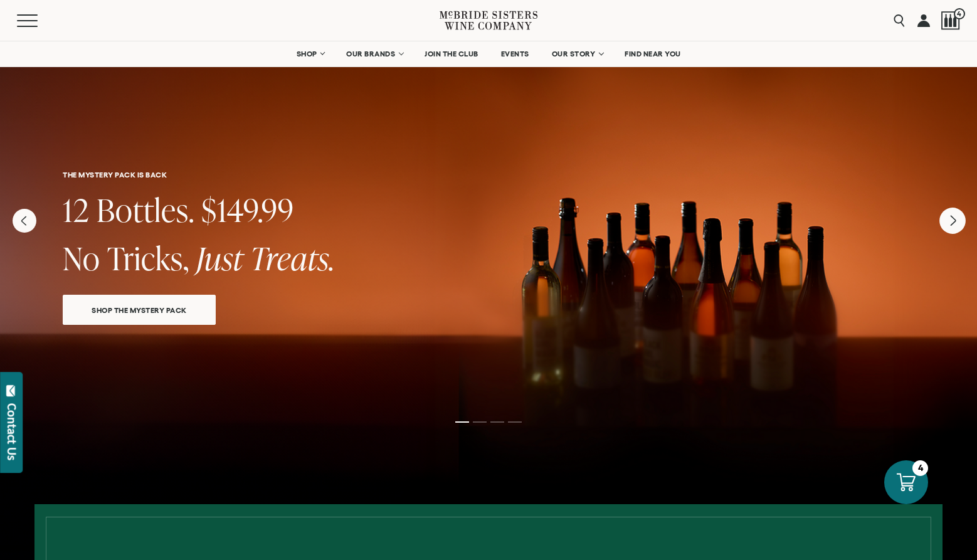
click at [954, 215] on icon "Next" at bounding box center [952, 221] width 26 height 26
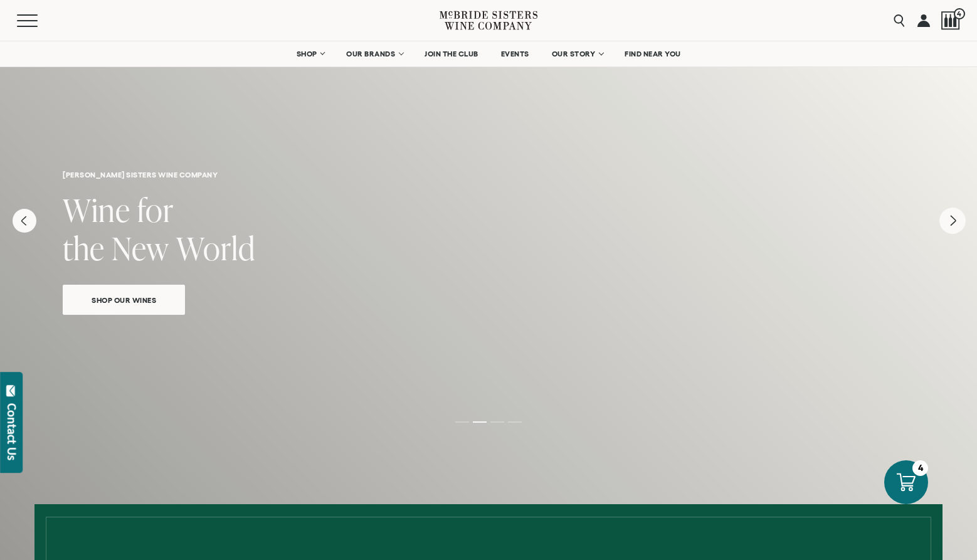
click at [954, 215] on icon "Next" at bounding box center [952, 221] width 26 height 26
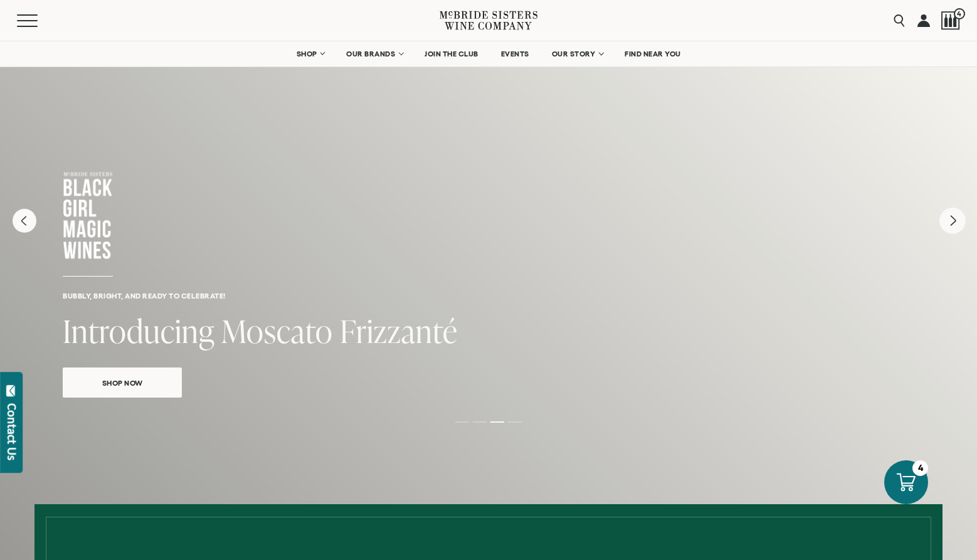
click at [954, 215] on icon "Next" at bounding box center [952, 221] width 26 height 26
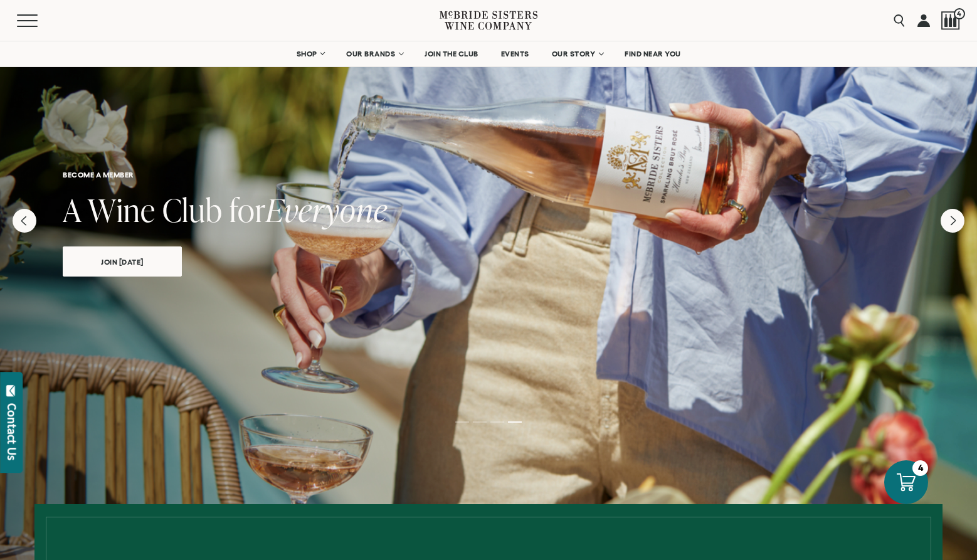
click at [921, 18] on link at bounding box center [923, 20] width 13 height 41
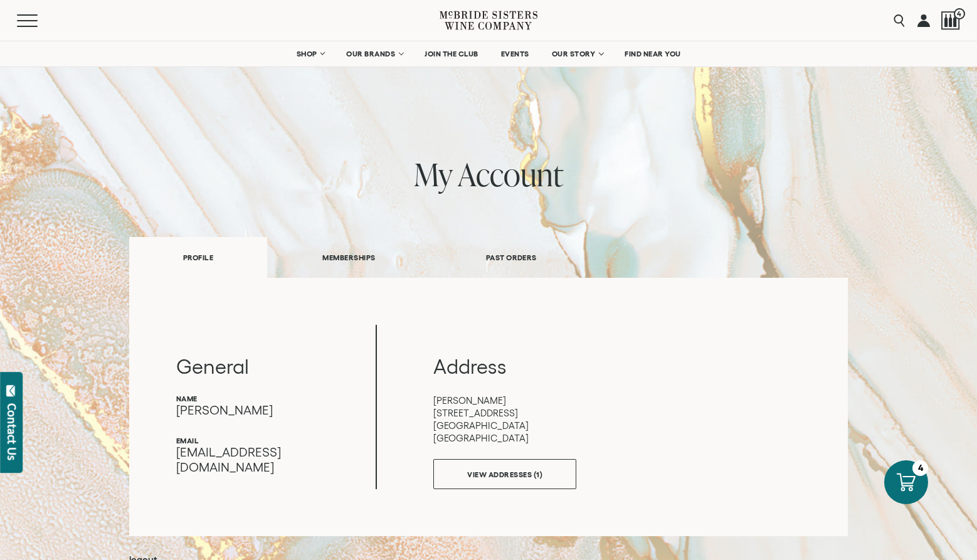
select select "****"
click at [524, 257] on link "PAST ORDERS" at bounding box center [511, 257] width 161 height 43
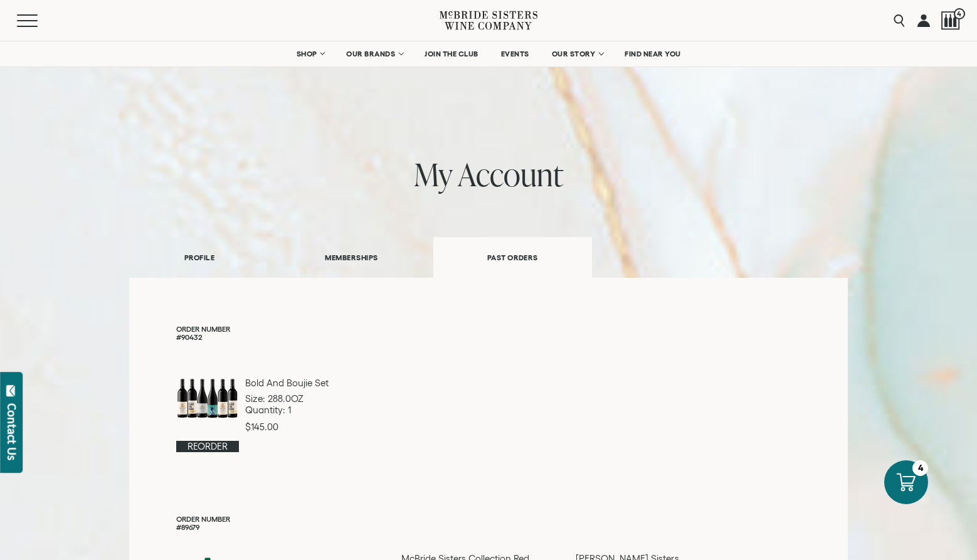
click at [384, 260] on link "MEMBERSHIPS" at bounding box center [351, 257] width 163 height 43
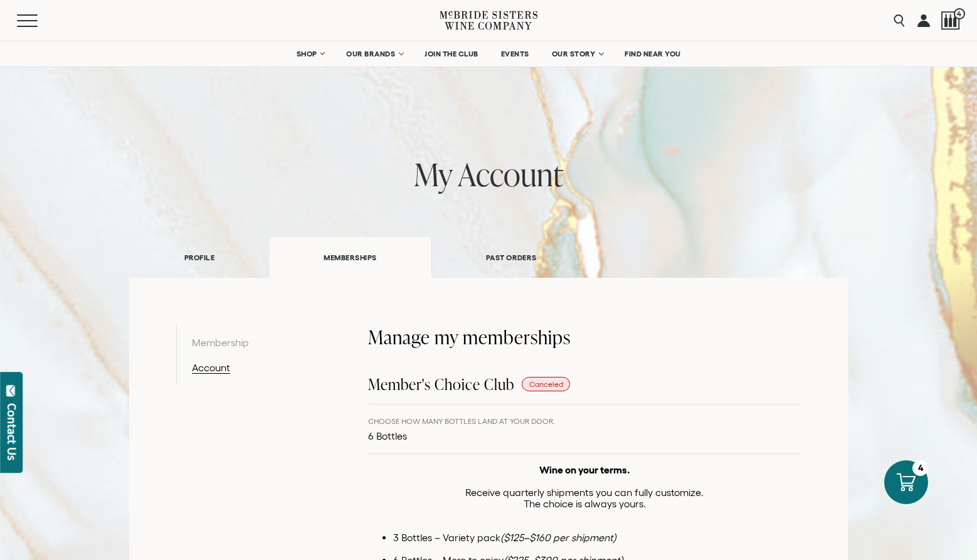
click at [923, 20] on link at bounding box center [923, 20] width 13 height 41
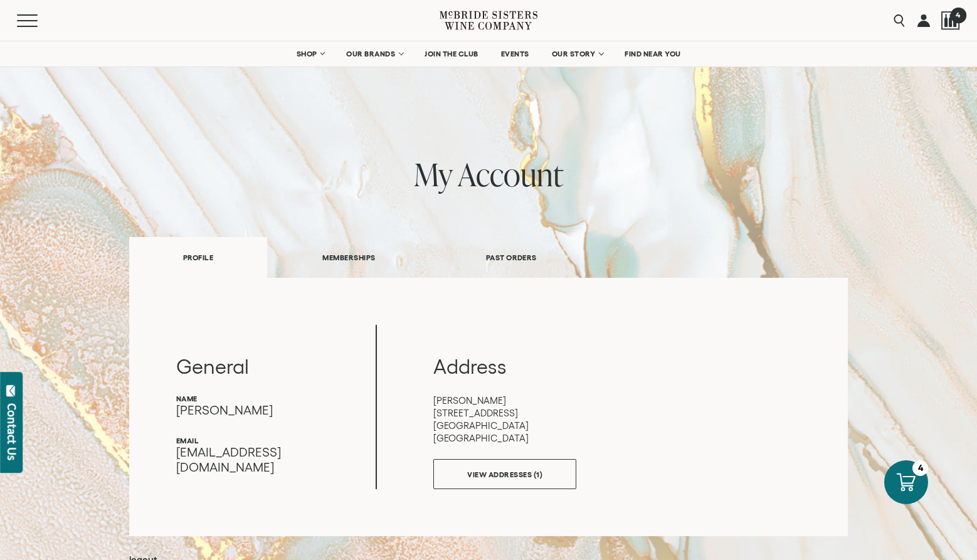
click at [954, 21] on span "4" at bounding box center [958, 15] width 16 height 16
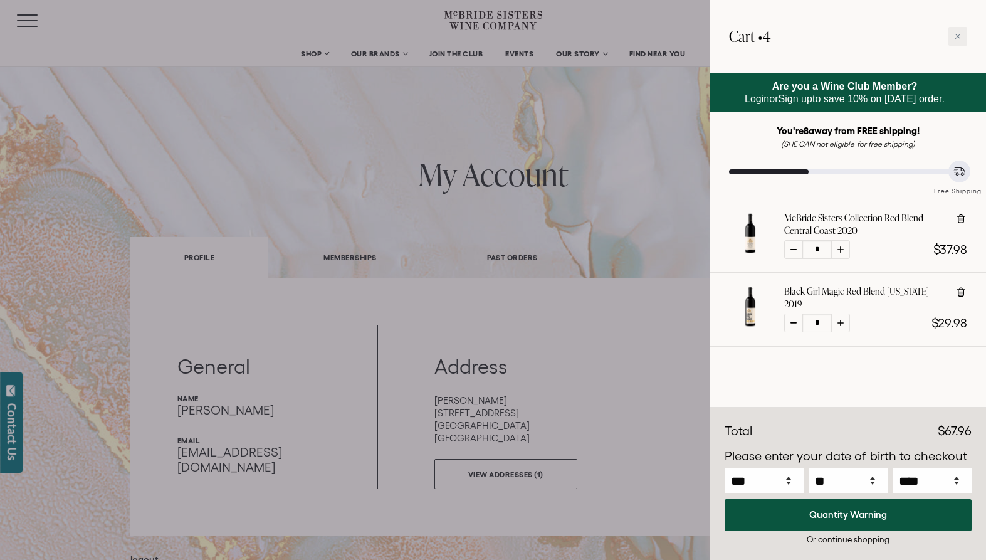
select select "****"
click at [965, 429] on span "$67.96" at bounding box center [955, 431] width 34 height 14
click at [956, 432] on span "$67.96" at bounding box center [955, 431] width 34 height 14
click at [954, 31] on div at bounding box center [958, 36] width 19 height 19
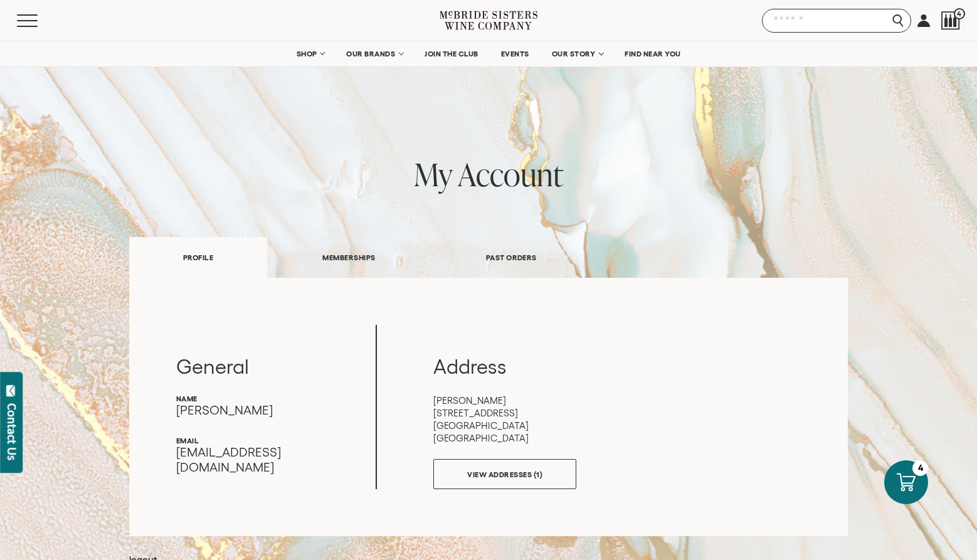
click at [901, 19] on input "Search" at bounding box center [836, 21] width 149 height 24
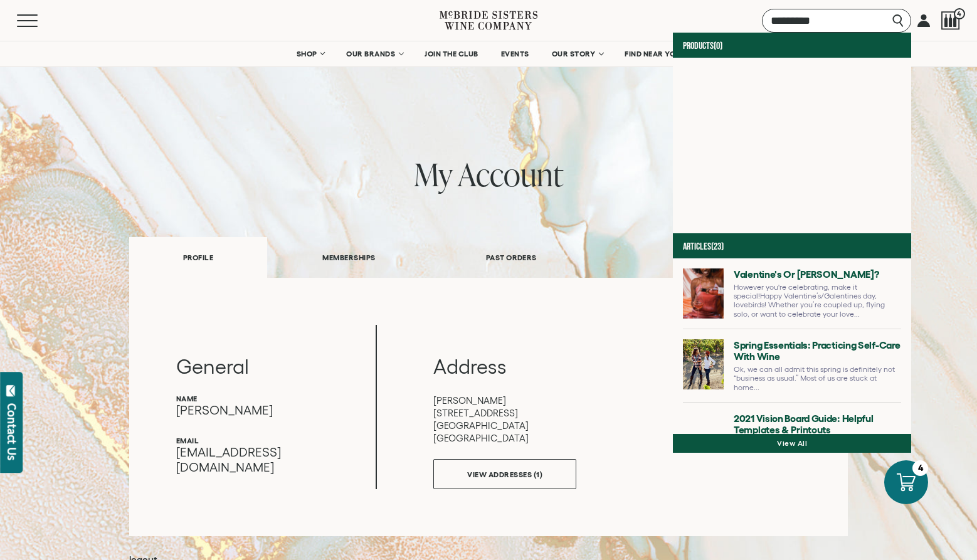
type input "*********"
click at [836, 163] on h1 "my account" at bounding box center [488, 174] width 719 height 35
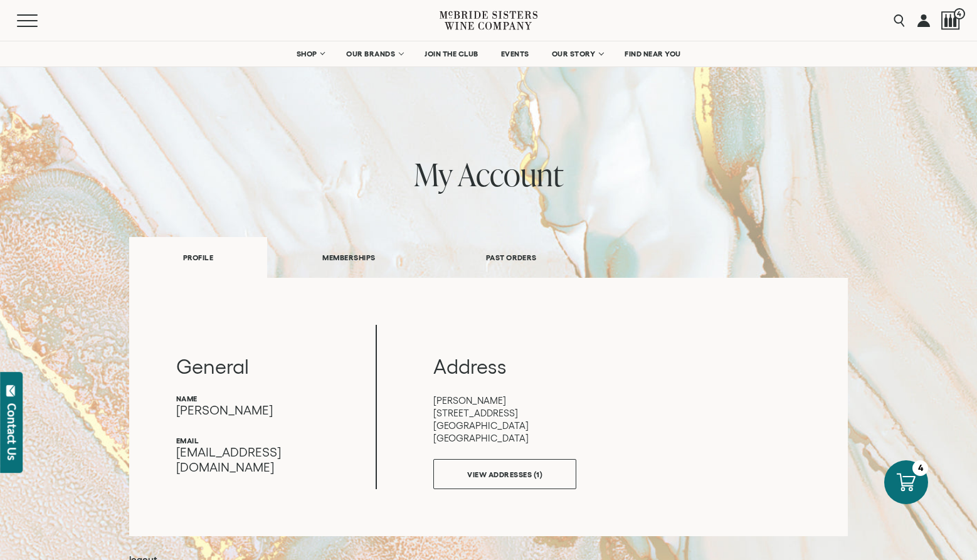
click at [15, 438] on div "Contact Us" at bounding box center [12, 431] width 13 height 57
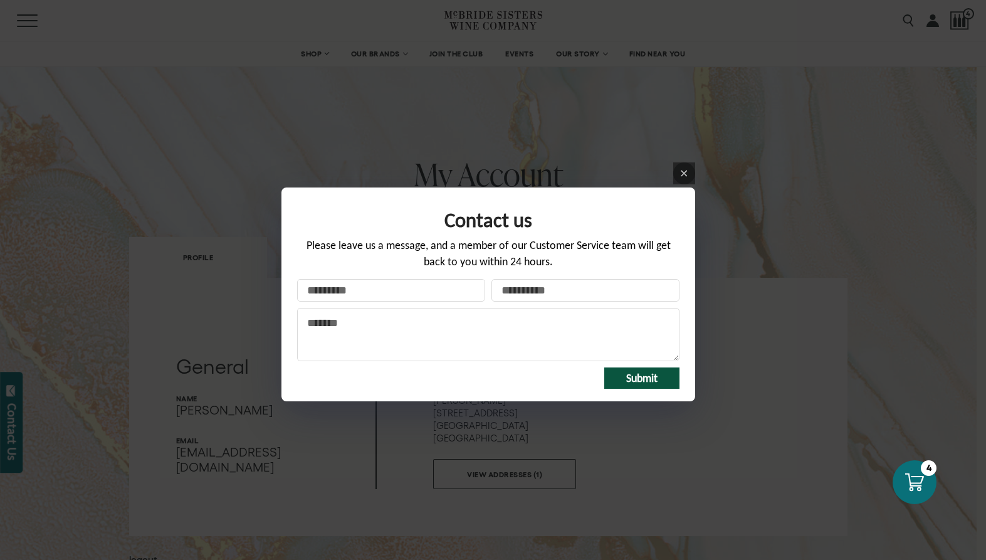
select select "****"
click at [689, 164] on link at bounding box center [685, 173] width 22 height 22
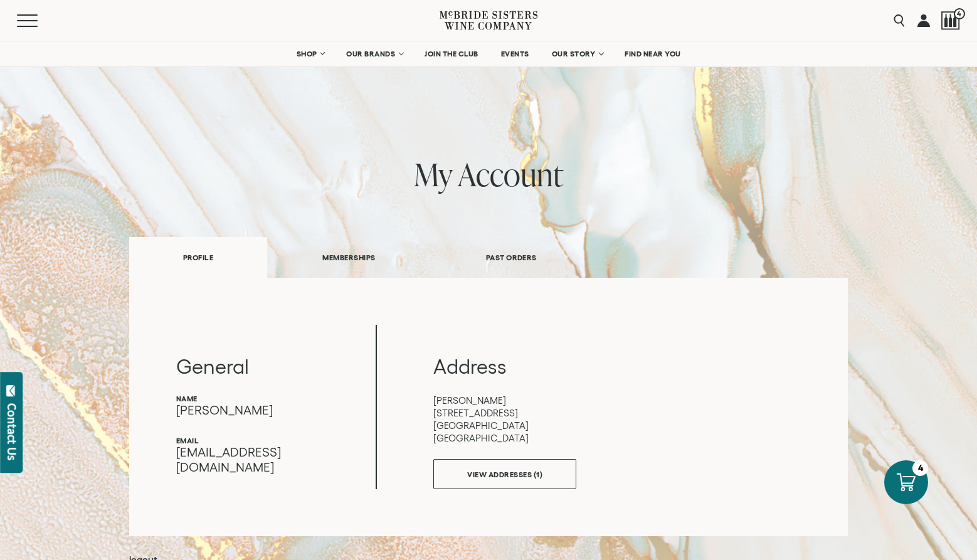
click at [883, 157] on div "my account PROFILE MEMBERSHIPS PAST ORDERS General name Ruth Hardy email Address" at bounding box center [488, 363] width 958 height 412
click at [958, 18] on span "4" at bounding box center [958, 15] width 16 height 16
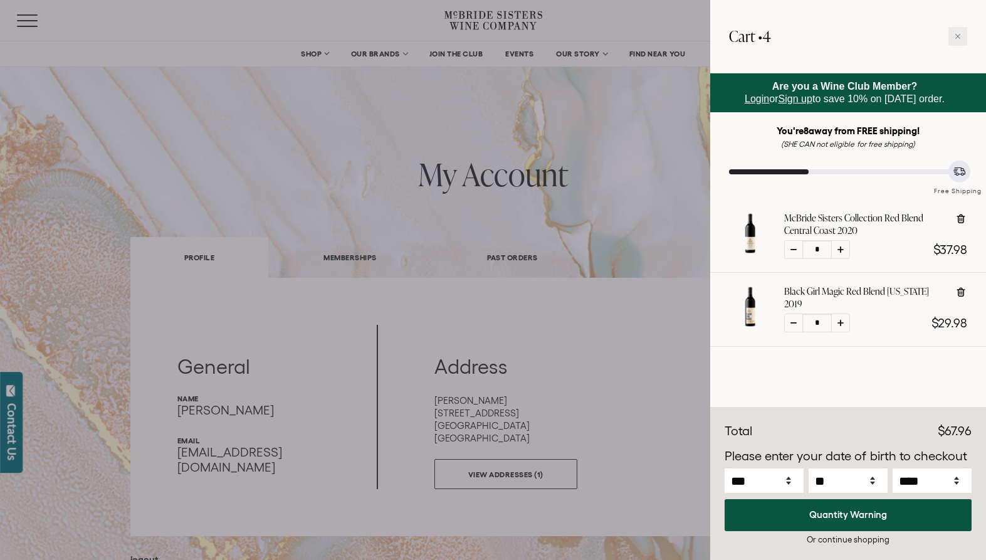
click at [833, 153] on div "You're 8 away from FREE shipping! (SHE CAN not eligible for free shipping) Free…" at bounding box center [848, 160] width 238 height 71
click at [874, 427] on div "Total $67.96" at bounding box center [848, 431] width 247 height 19
click at [869, 384] on div "Are you a Wine Club Member? Login or Sign up to save 10% on today's order. You'…" at bounding box center [849, 240] width 276 height 334
click at [958, 31] on div at bounding box center [958, 36] width 19 height 19
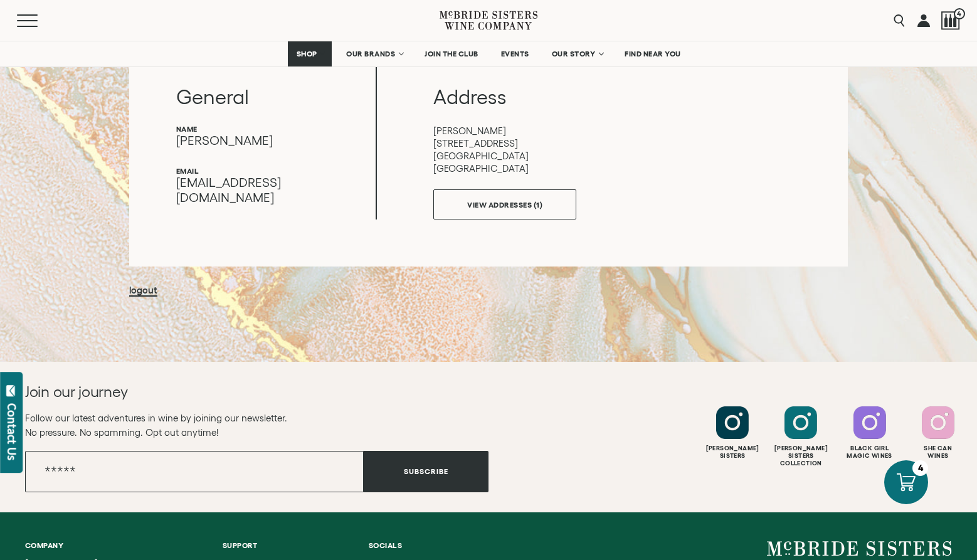
scroll to position [151, 0]
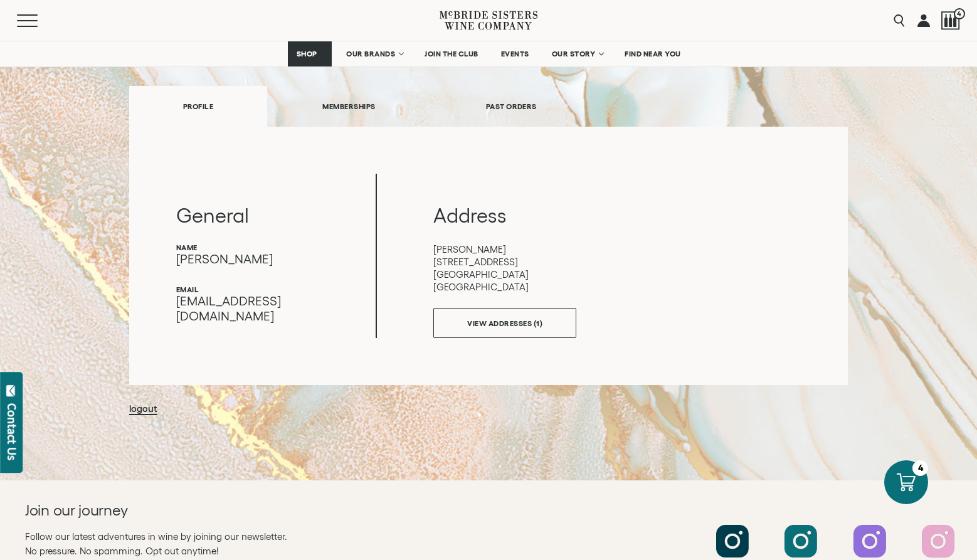
click at [487, 278] on p "Ruth Hardy 1409 West Alru Street Bloomington CA 92316 United States" at bounding box center [616, 268] width 367 height 50
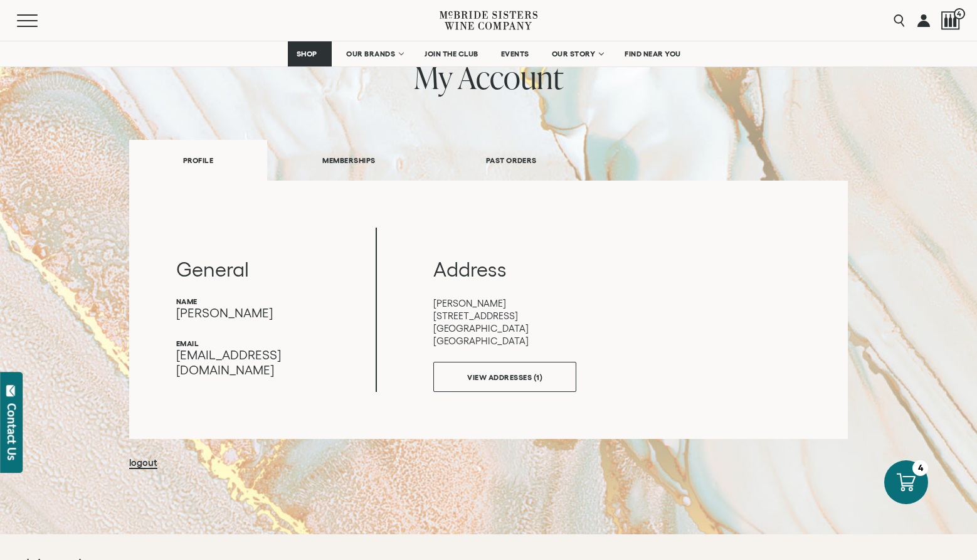
scroll to position [318, 0]
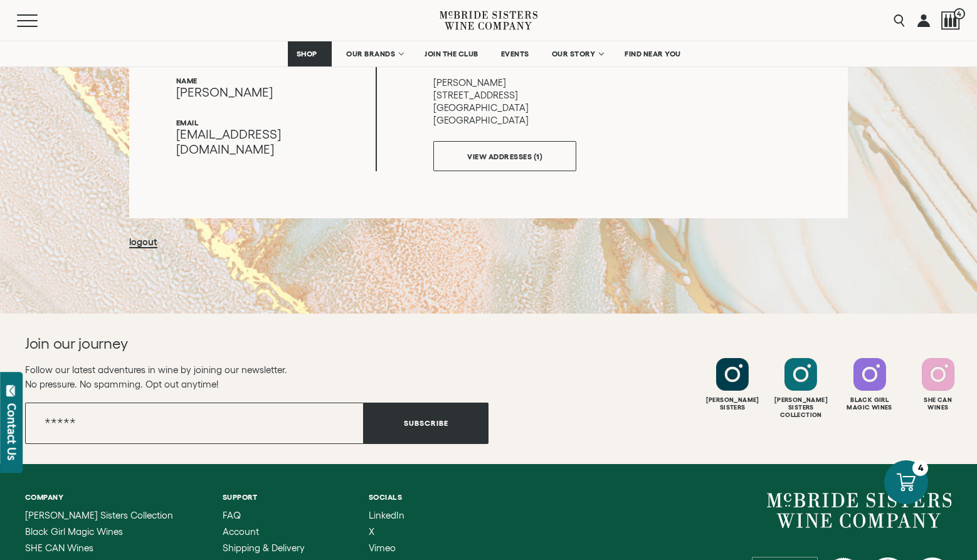
click at [141, 243] on link "logout" at bounding box center [143, 242] width 28 height 12
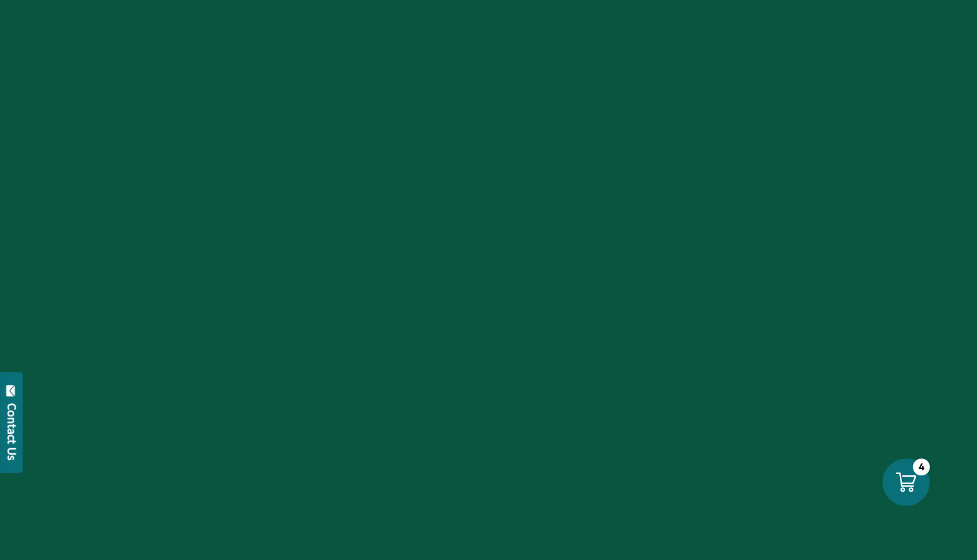
click at [910, 475] on icon at bounding box center [906, 481] width 20 height 19
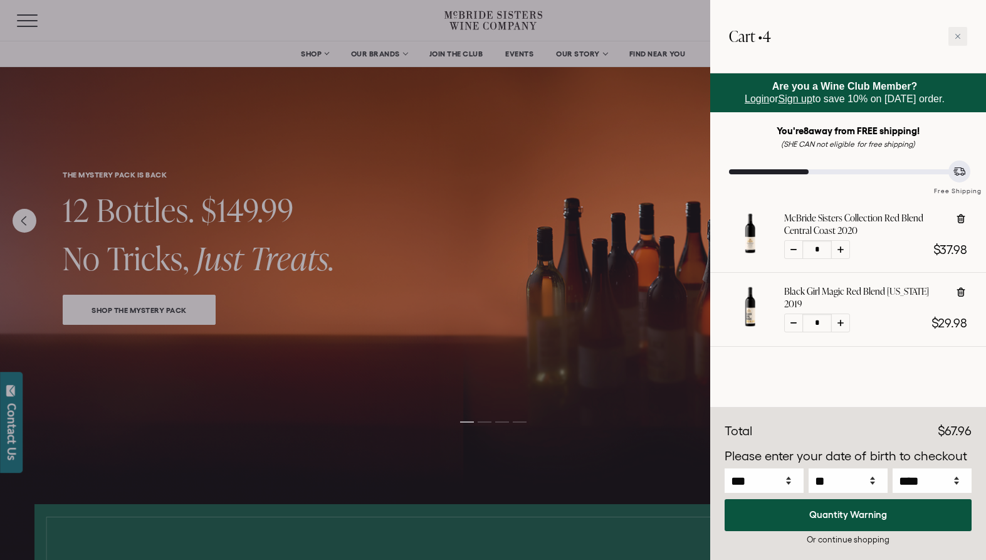
select select "****"
click at [738, 380] on div at bounding box center [849, 366] width 276 height 38
click at [949, 31] on div "Cart • 4" at bounding box center [849, 36] width 276 height 73
click at [953, 29] on div at bounding box center [958, 36] width 19 height 19
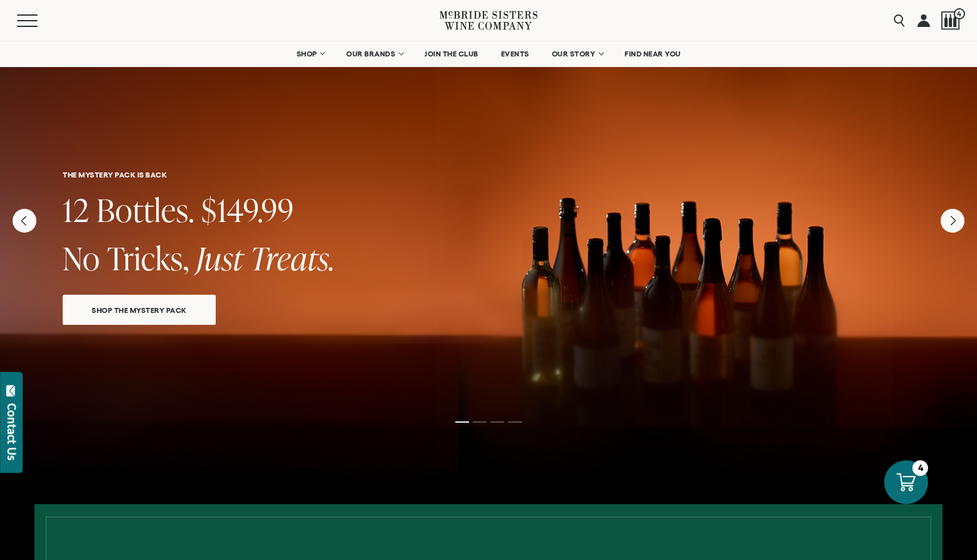
click at [923, 20] on link at bounding box center [923, 20] width 13 height 41
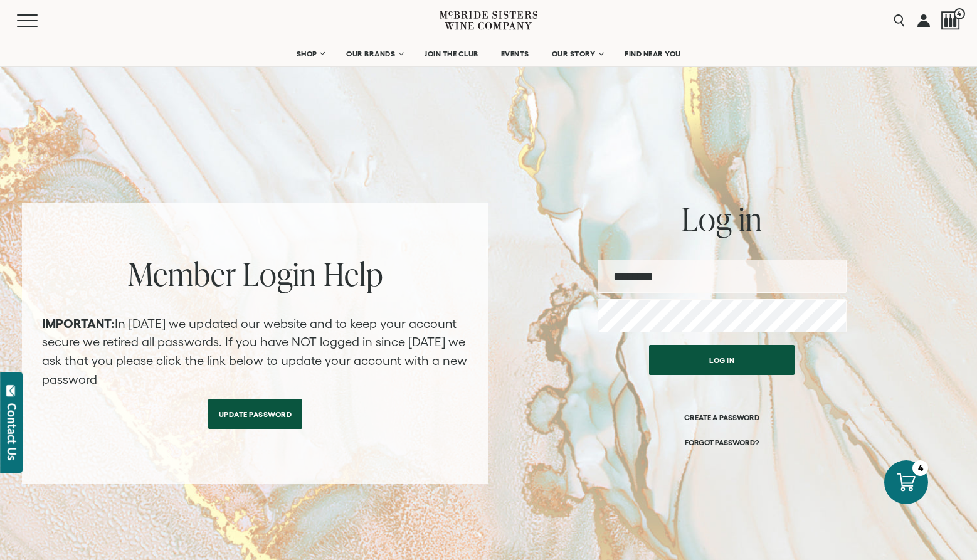
select select "****"
